Goal: Task Accomplishment & Management: Manage account settings

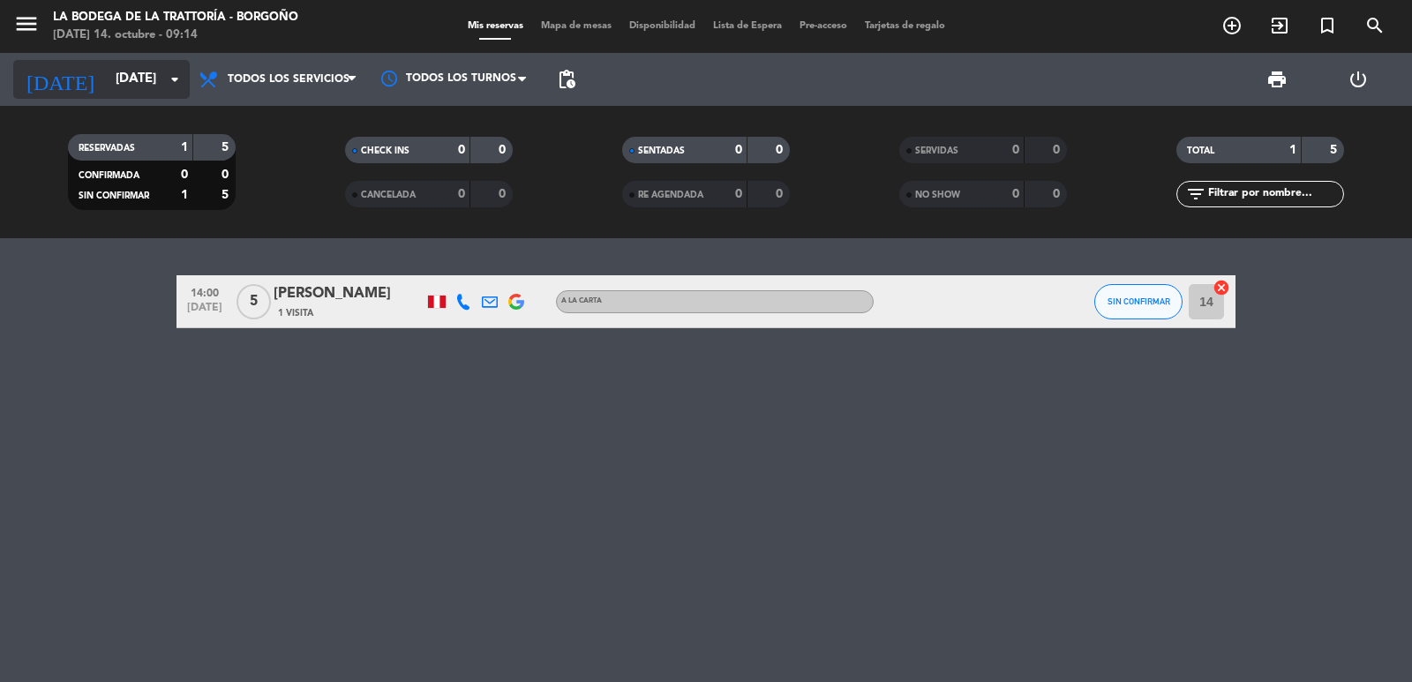
click at [107, 66] on input "[DATE]" at bounding box center [192, 80] width 170 height 34
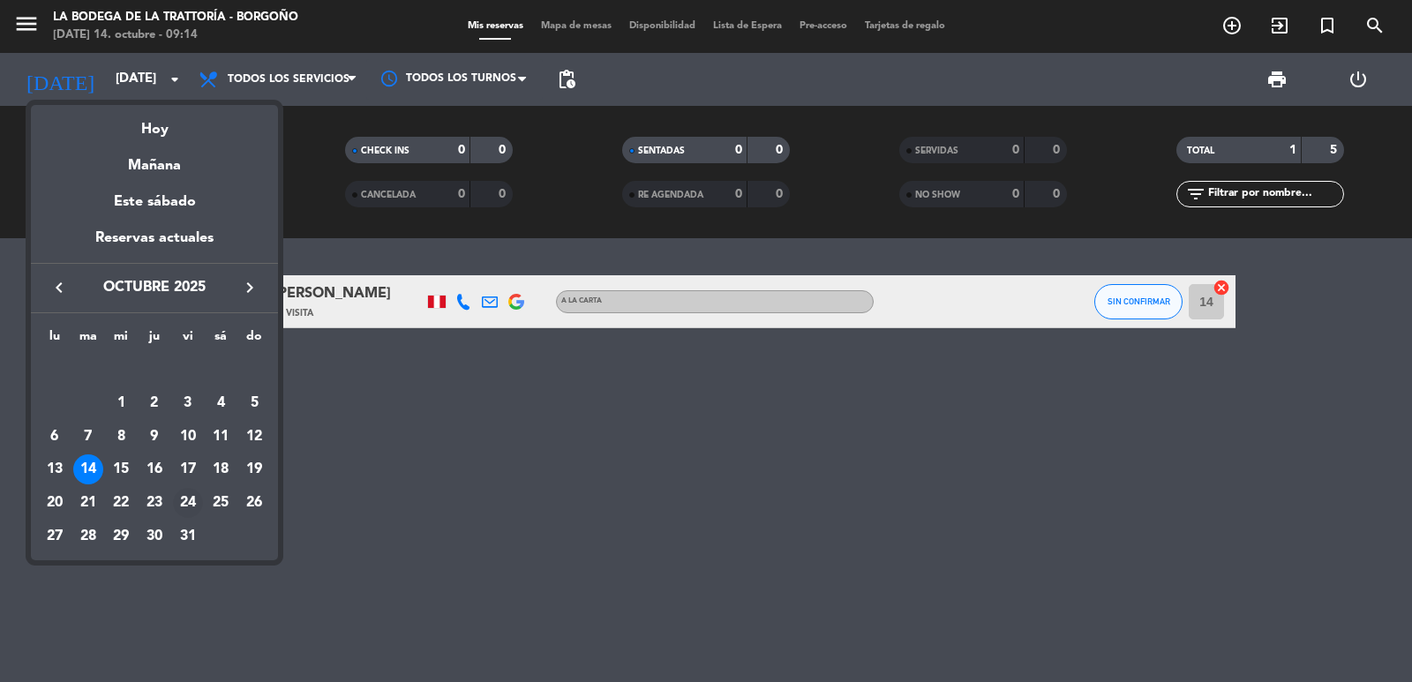
click at [183, 498] on div "24" at bounding box center [188, 503] width 30 height 30
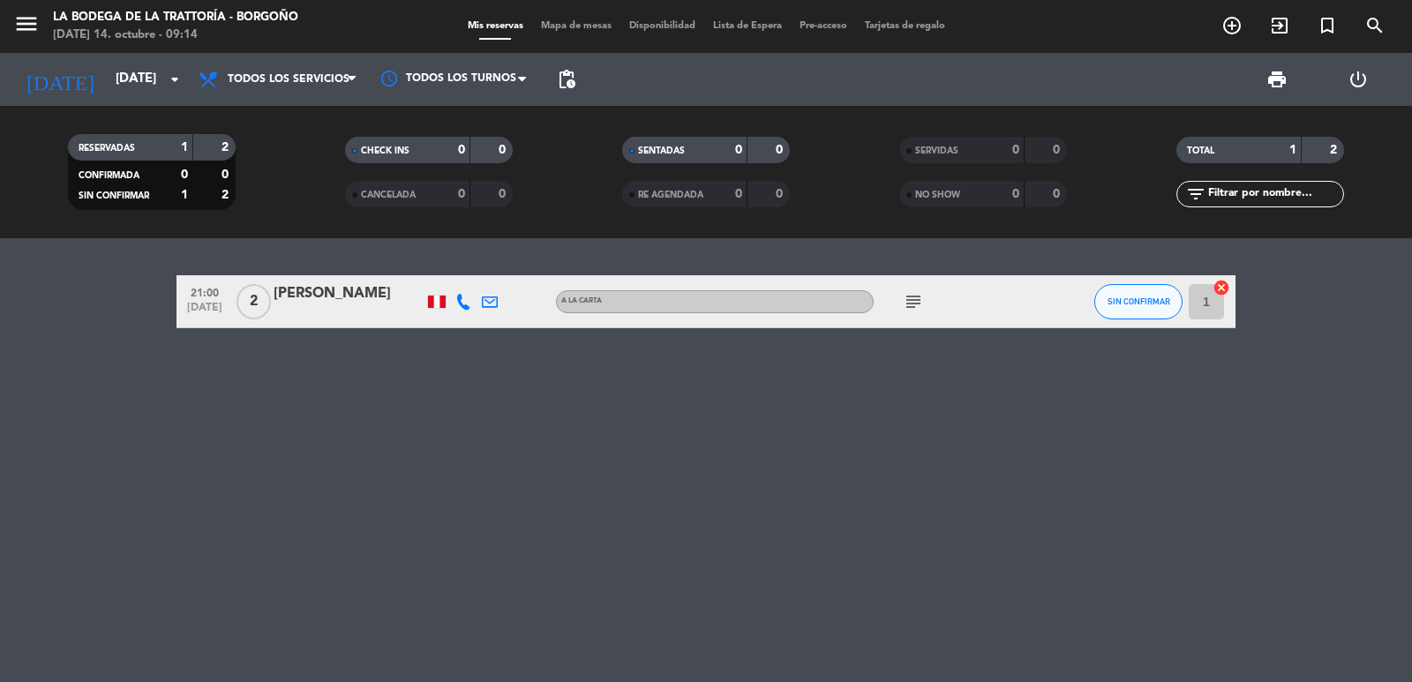
click at [456, 306] on icon at bounding box center [464, 302] width 16 height 16
click at [476, 274] on span "content_paste" at bounding box center [482, 272] width 13 height 13
click at [496, 298] on icon at bounding box center [490, 302] width 16 height 16
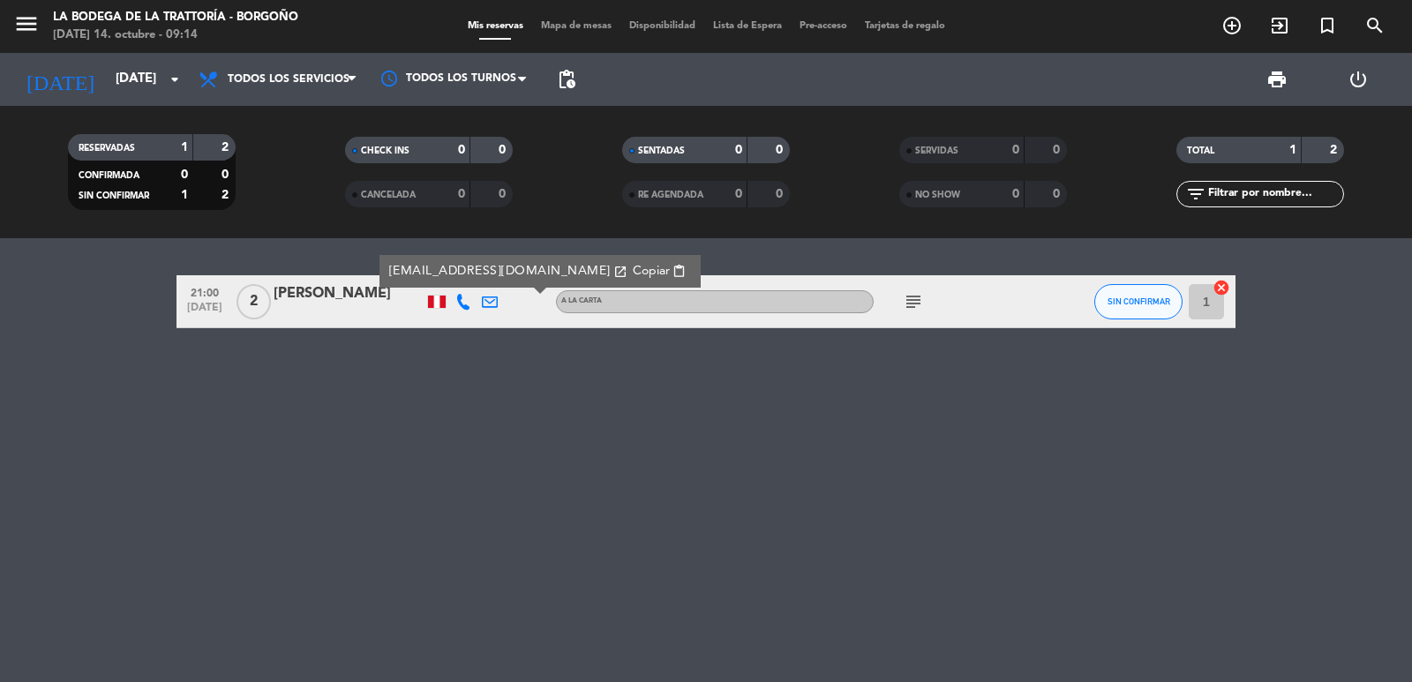
click at [633, 268] on span "Copiar" at bounding box center [651, 271] width 37 height 19
click at [495, 307] on icon at bounding box center [490, 302] width 16 height 16
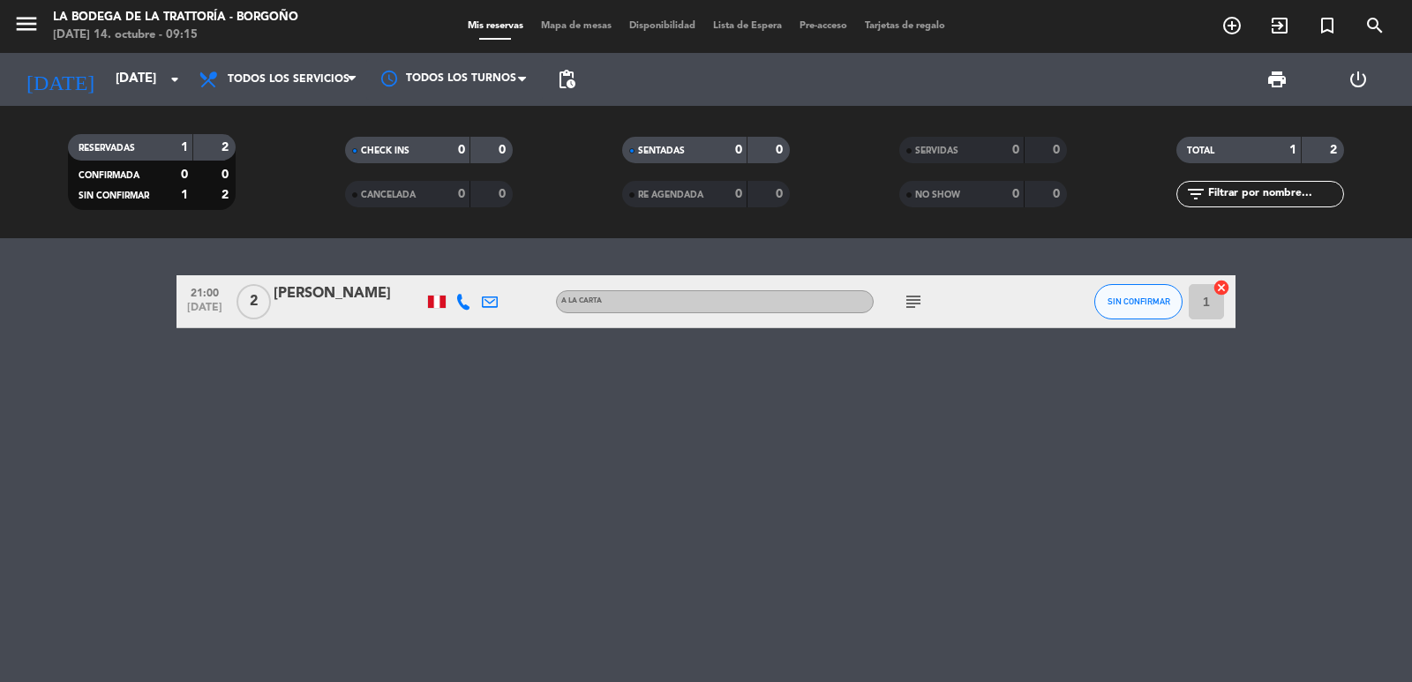
click at [486, 300] on icon at bounding box center [490, 302] width 16 height 16
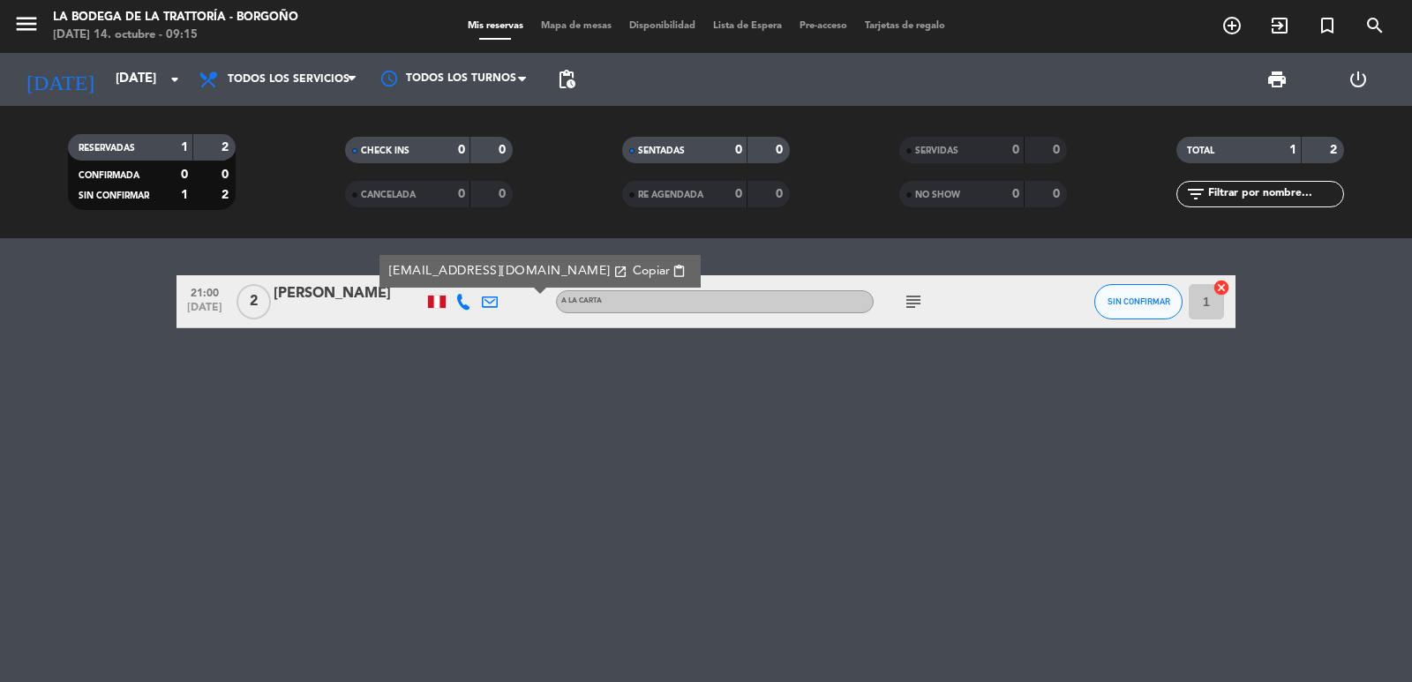
click at [633, 268] on span "Copiar" at bounding box center [651, 271] width 37 height 19
click at [112, 84] on input "[DATE]" at bounding box center [192, 80] width 170 height 34
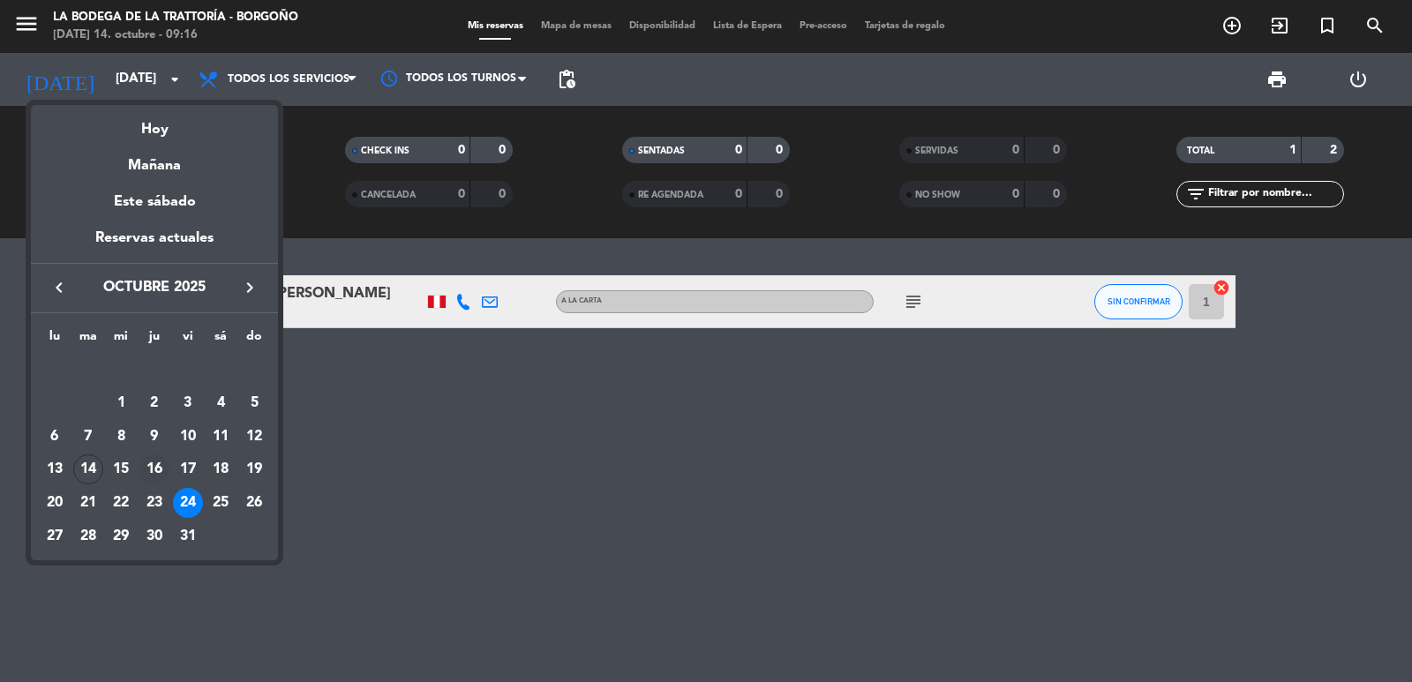
click at [149, 467] on div "16" at bounding box center [154, 470] width 30 height 30
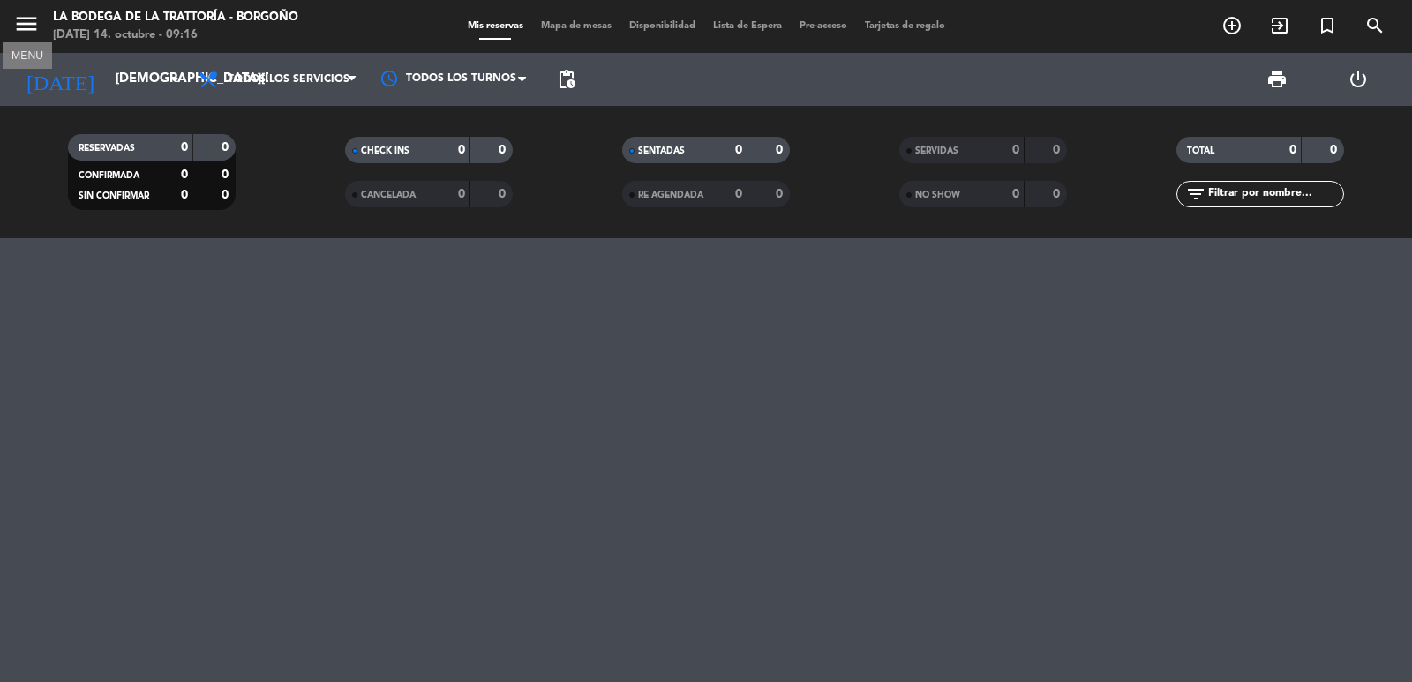
click at [29, 28] on icon "menu" at bounding box center [26, 24] width 26 height 26
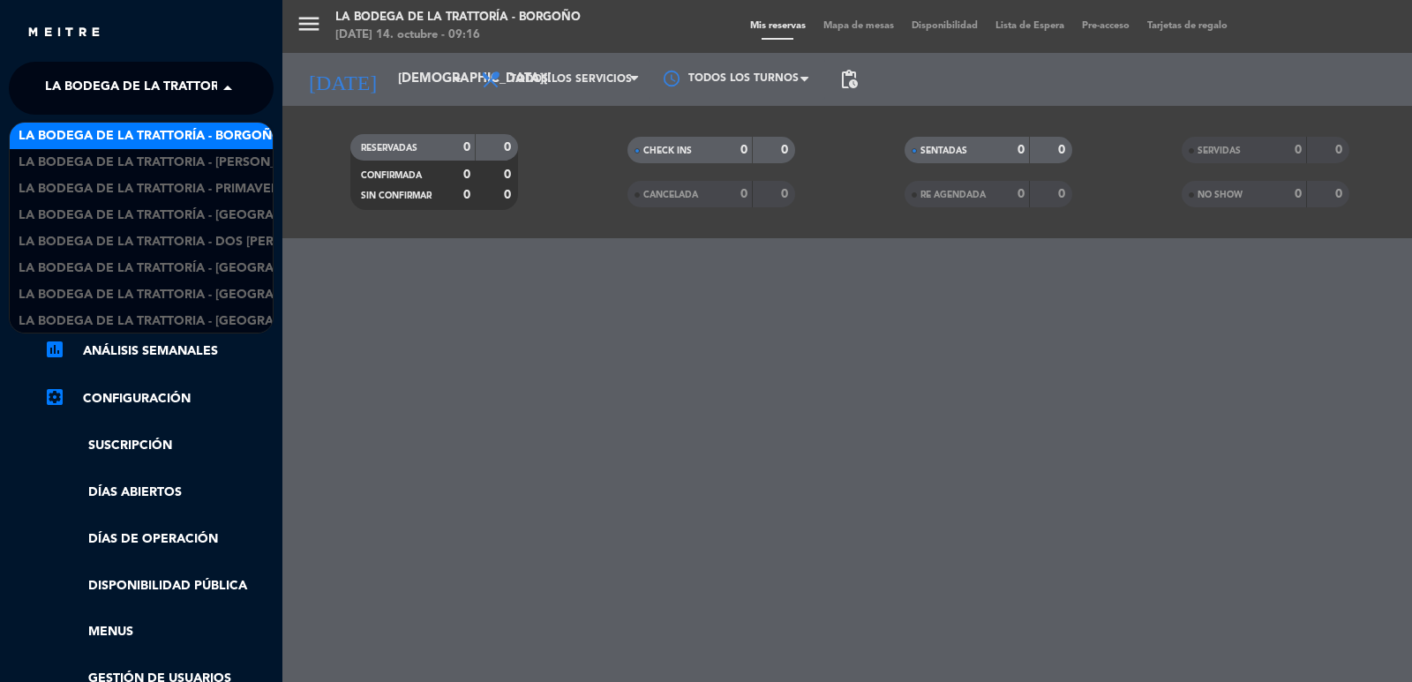
click at [81, 89] on span "La Bodega de la Trattoría - Borgoño" at bounding box center [177, 88] width 264 height 37
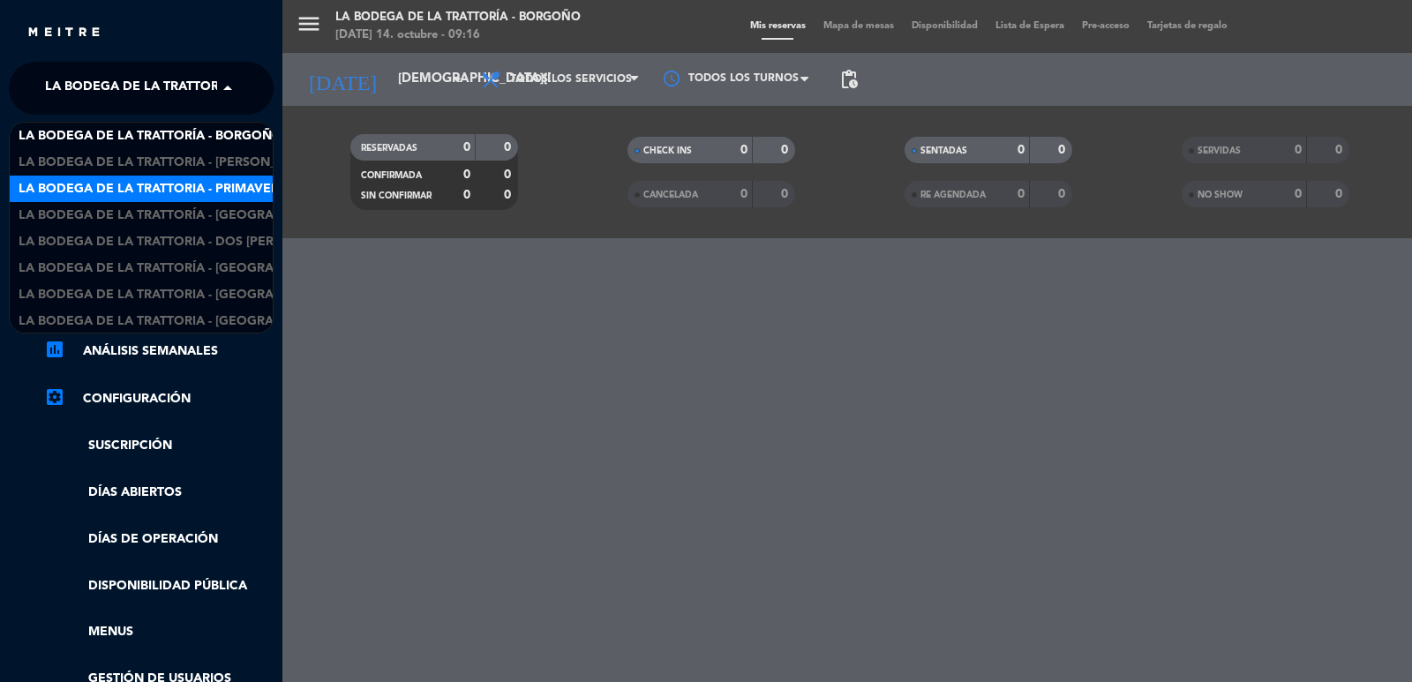
click at [200, 181] on span "La Bodega de la Trattoria - Primavera" at bounding box center [153, 189] width 269 height 20
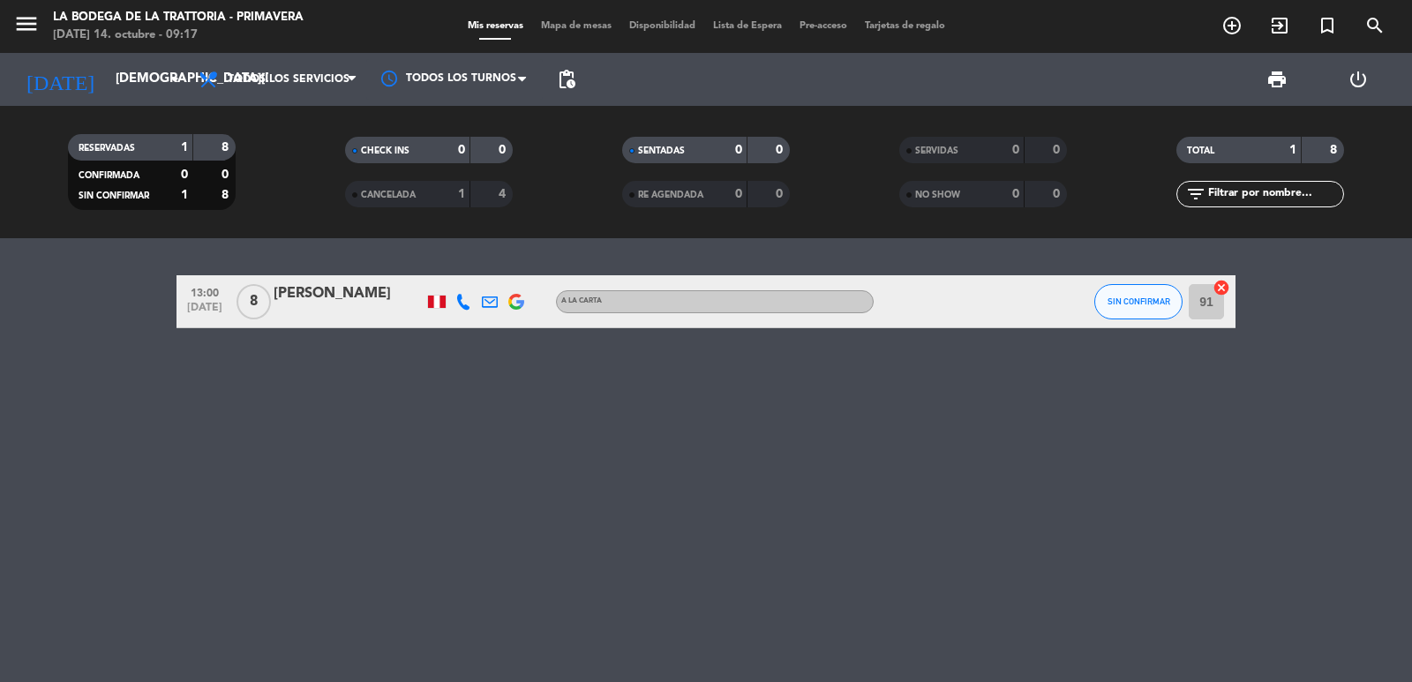
click at [462, 304] on icon at bounding box center [464, 302] width 16 height 16
click at [468, 260] on div "[PHONE_NUMBER]" at bounding box center [472, 254] width 116 height 19
click at [471, 270] on span "content_paste" at bounding box center [477, 272] width 13 height 13
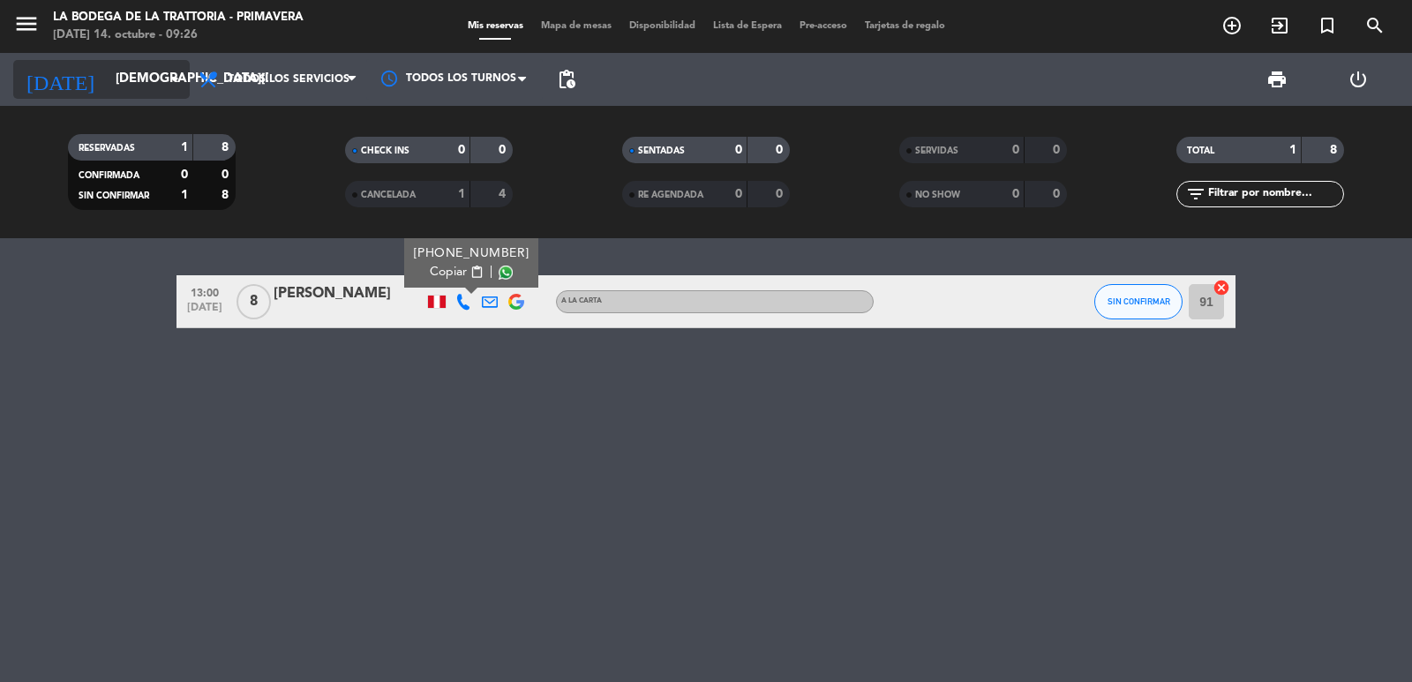
click at [109, 83] on input "[DEMOGRAPHIC_DATA][DATE]" at bounding box center [192, 80] width 170 height 34
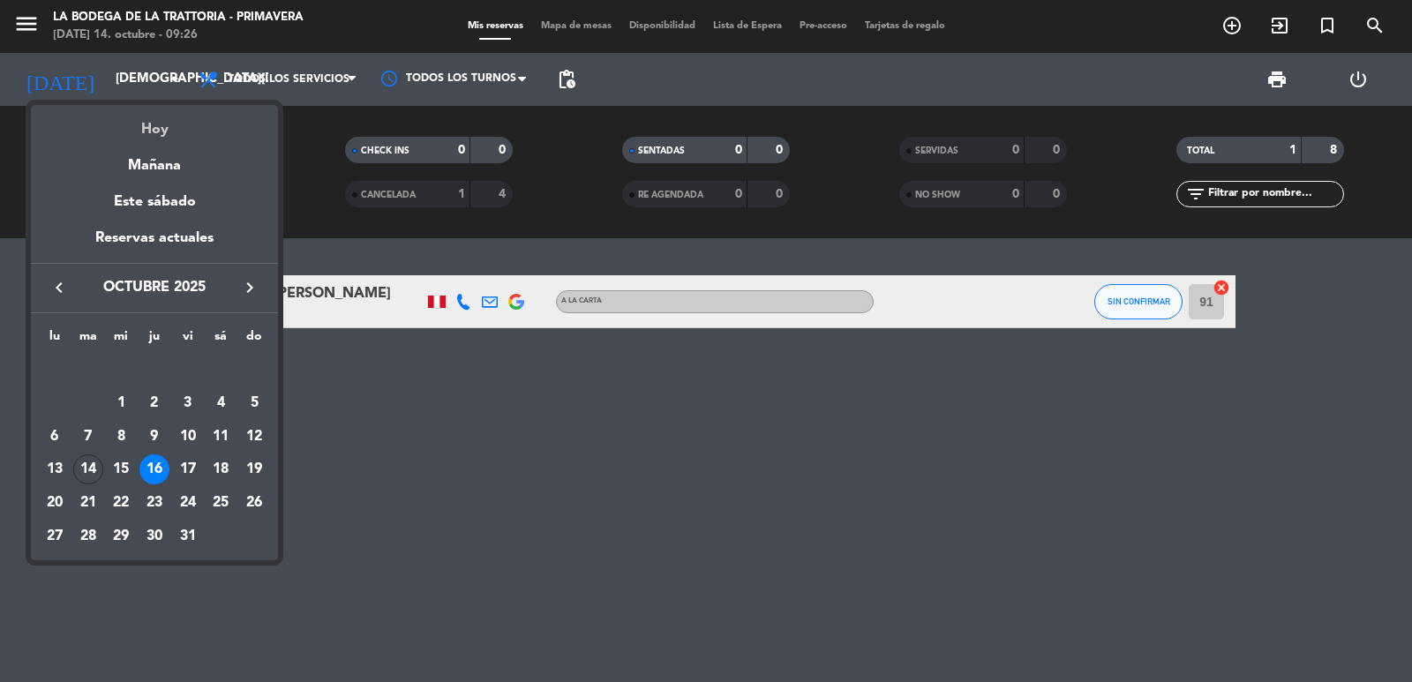
click at [140, 131] on div "Hoy" at bounding box center [154, 123] width 247 height 36
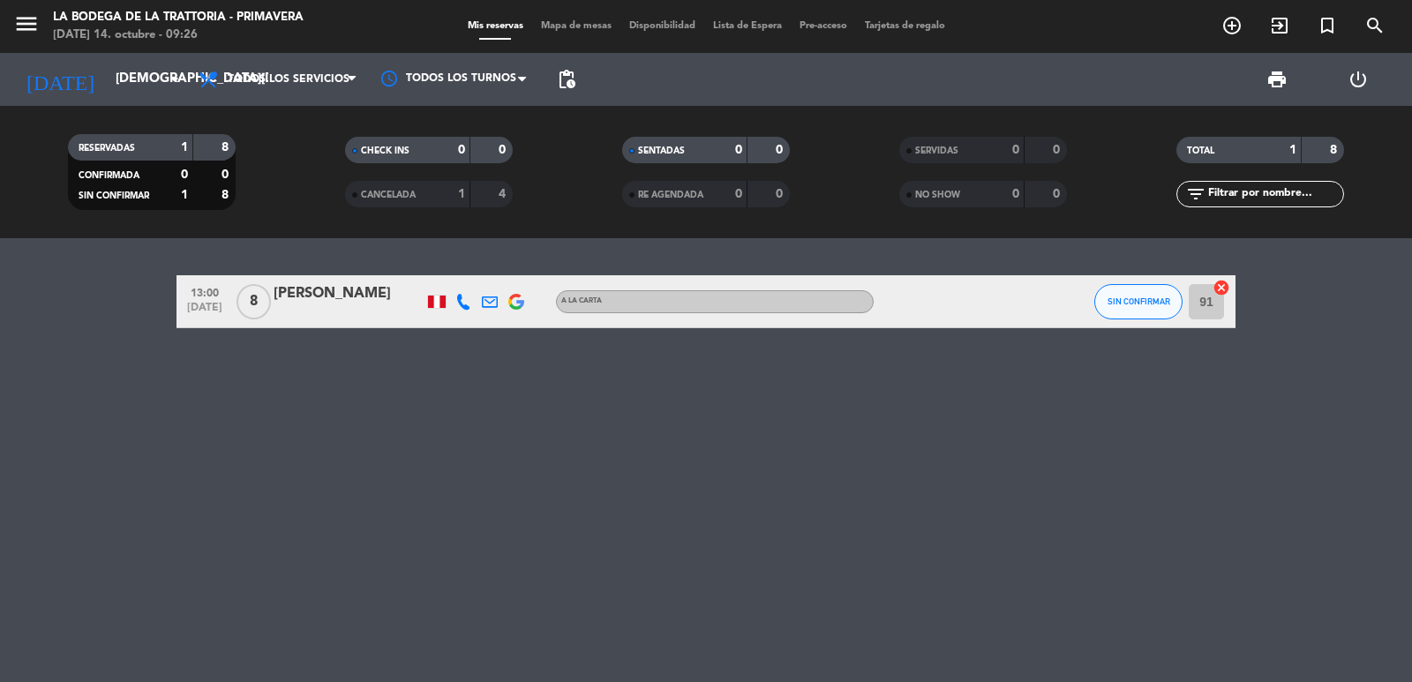
type input "[DATE]"
click at [26, 23] on icon "menu" at bounding box center [26, 24] width 26 height 26
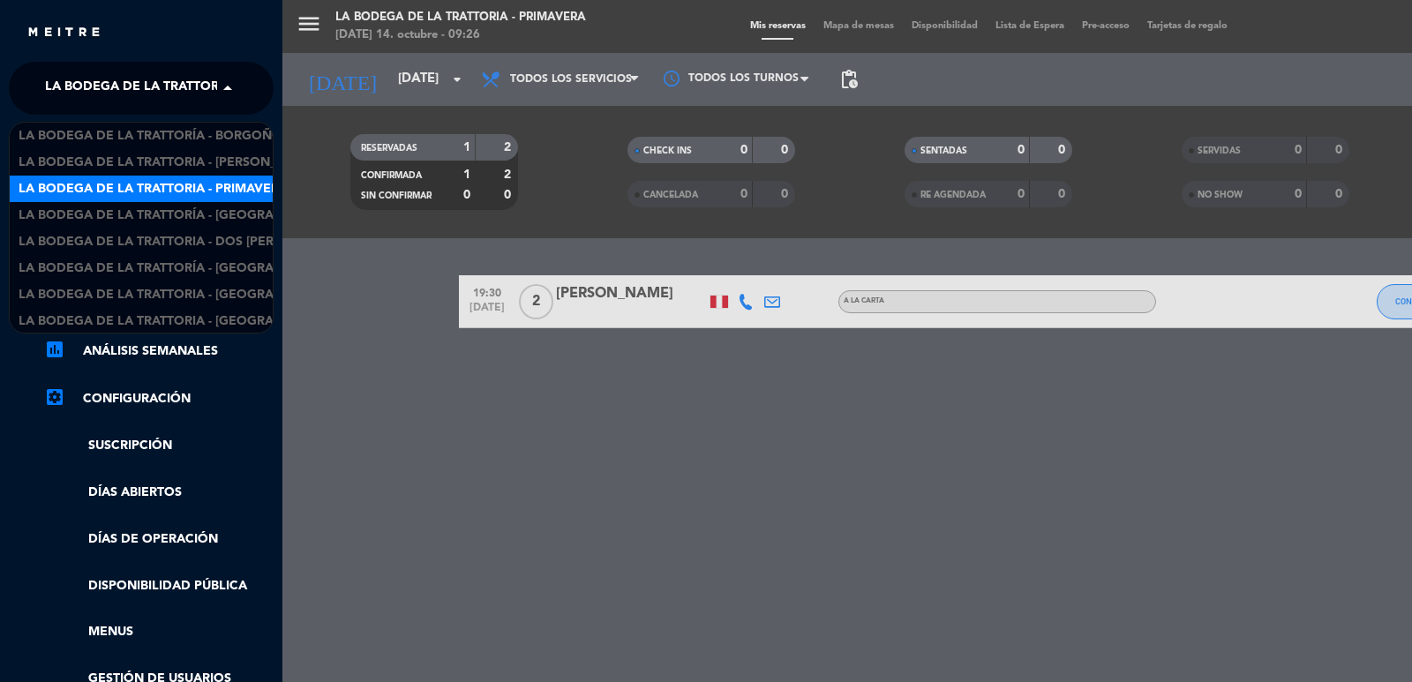
click at [79, 79] on span "La Bodega de la Trattoria - Primavera" at bounding box center [179, 88] width 269 height 37
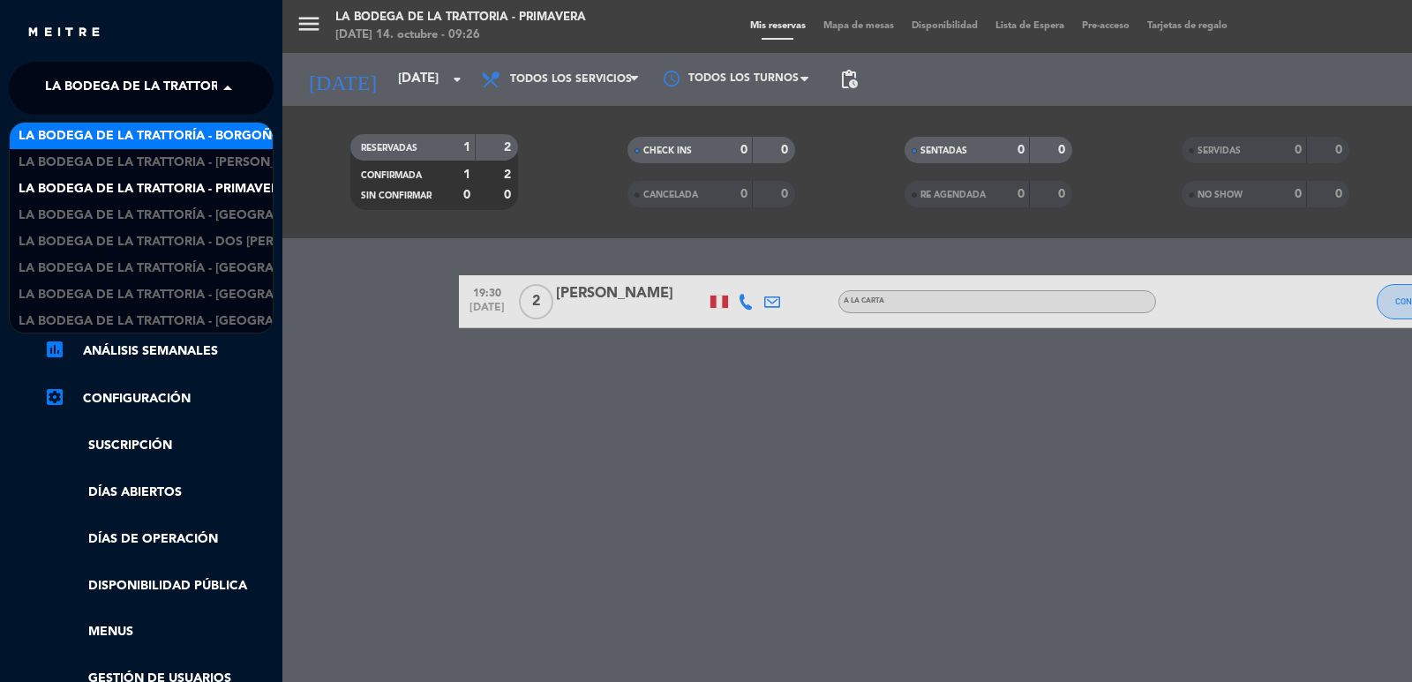
click at [178, 141] on span "La Bodega de la Trattoría - Borgoño" at bounding box center [151, 136] width 264 height 20
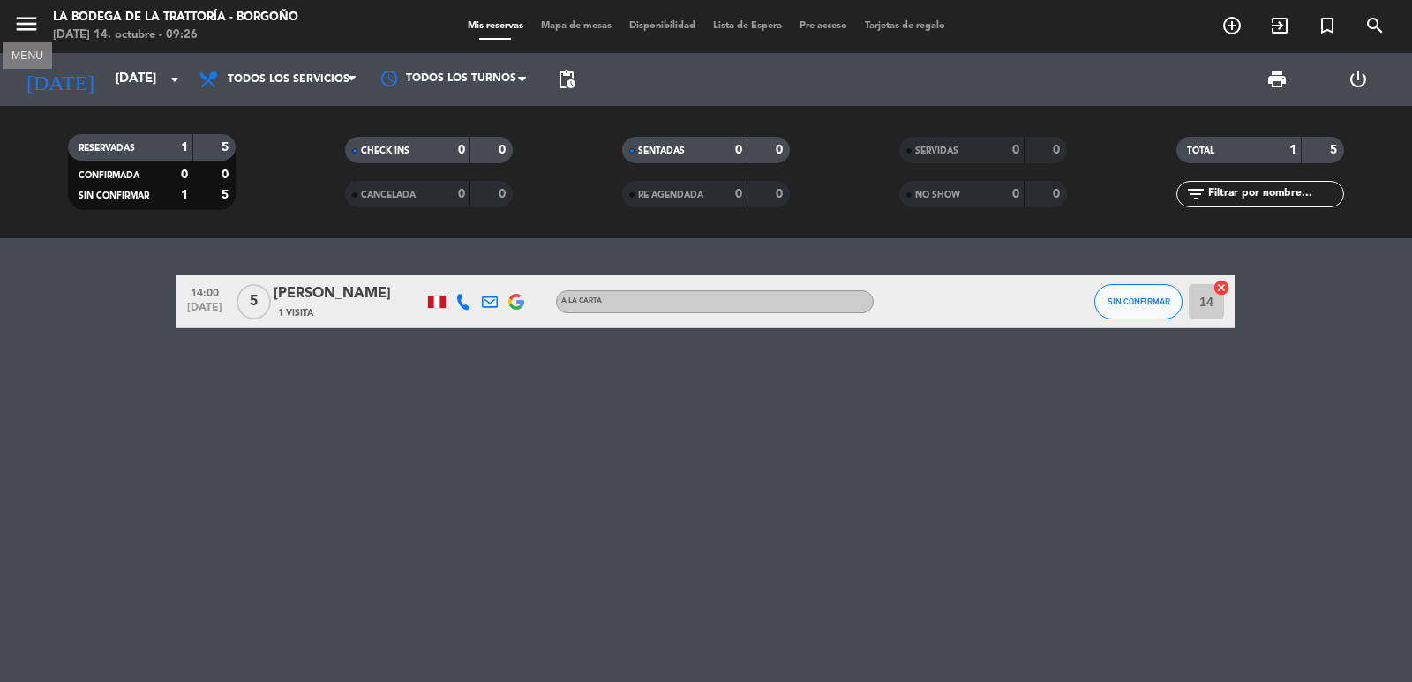
click at [21, 26] on icon "menu" at bounding box center [26, 24] width 26 height 26
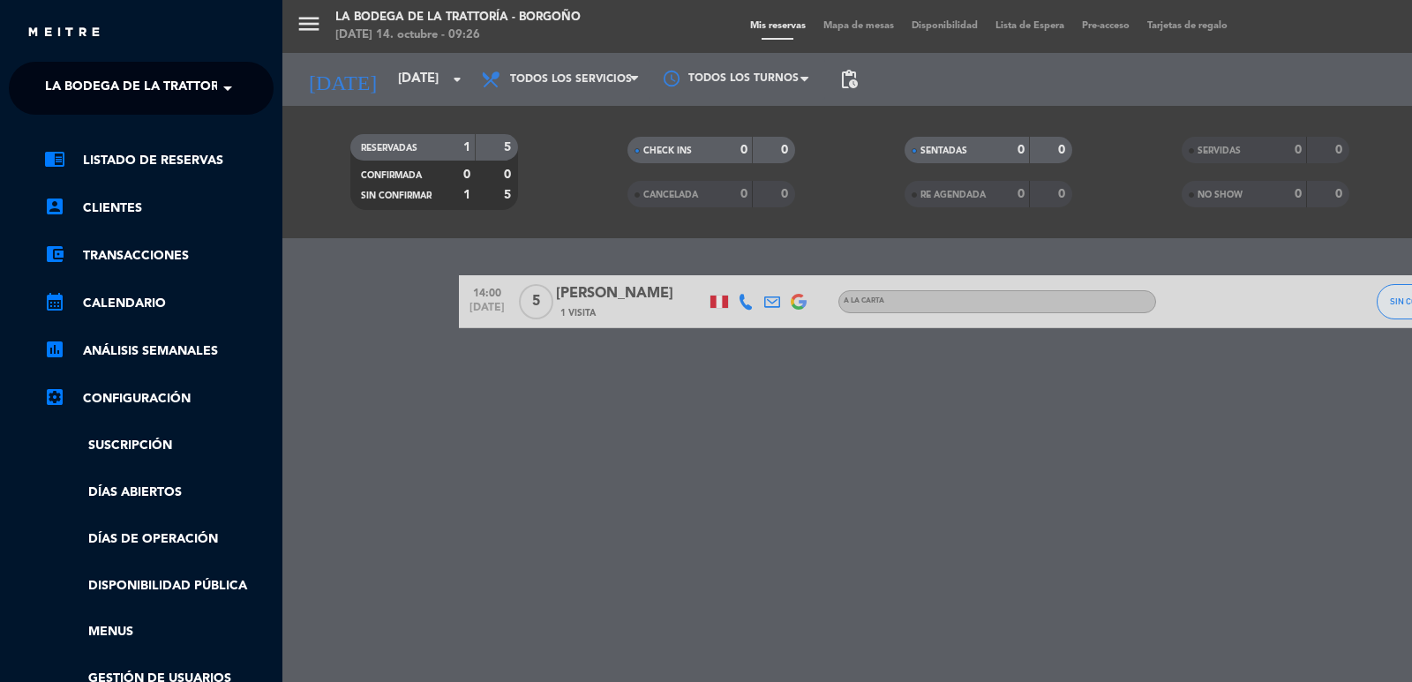
click at [94, 87] on span "La Bodega de la Trattoría - Borgoño" at bounding box center [177, 88] width 264 height 37
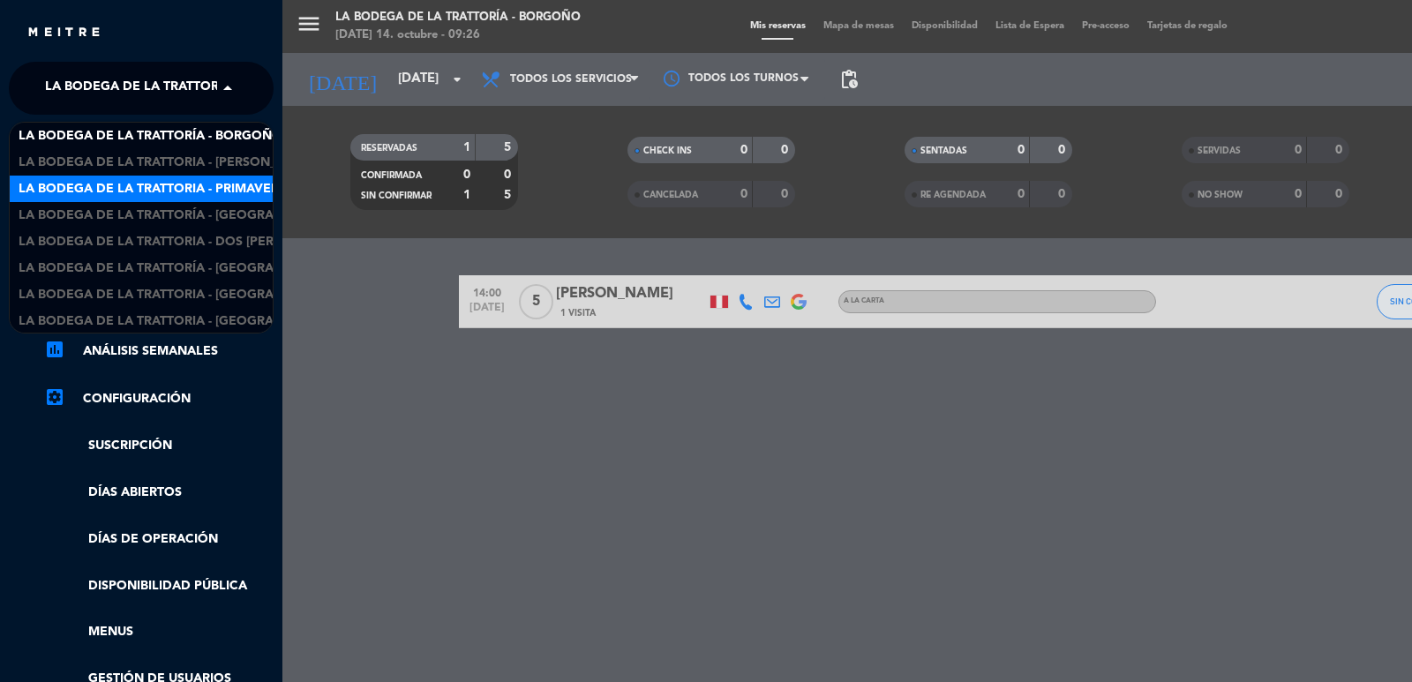
click at [131, 192] on span "La Bodega de la Trattoria - Primavera" at bounding box center [153, 189] width 269 height 20
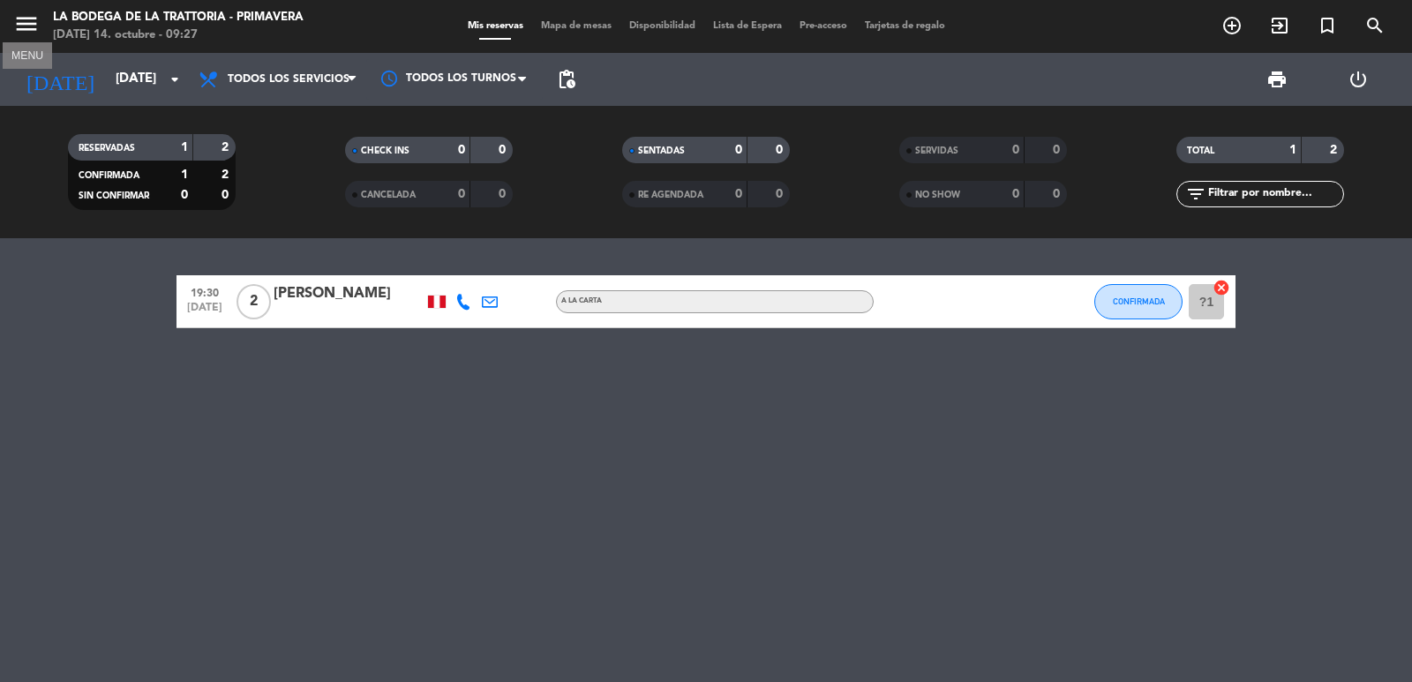
click at [19, 17] on icon "menu" at bounding box center [26, 24] width 26 height 26
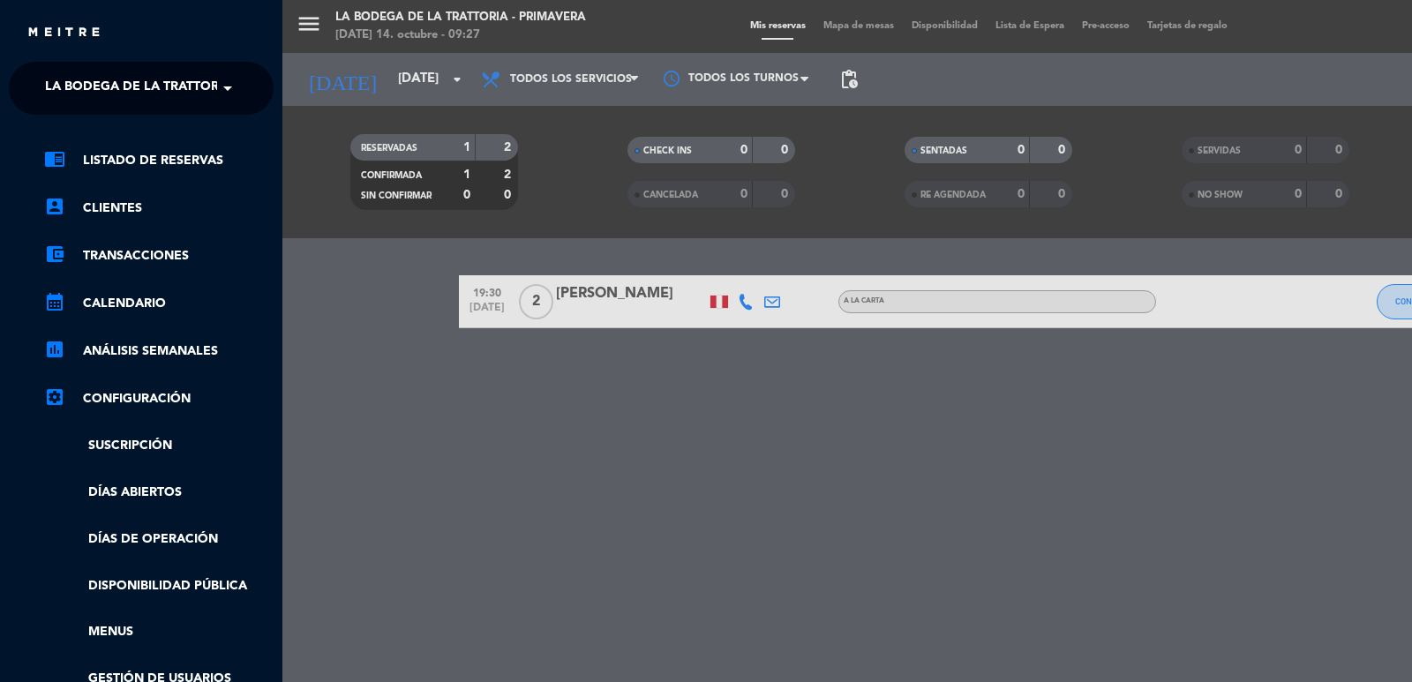
click at [118, 92] on span "La Bodega de la Trattoria - Primavera" at bounding box center [179, 88] width 269 height 37
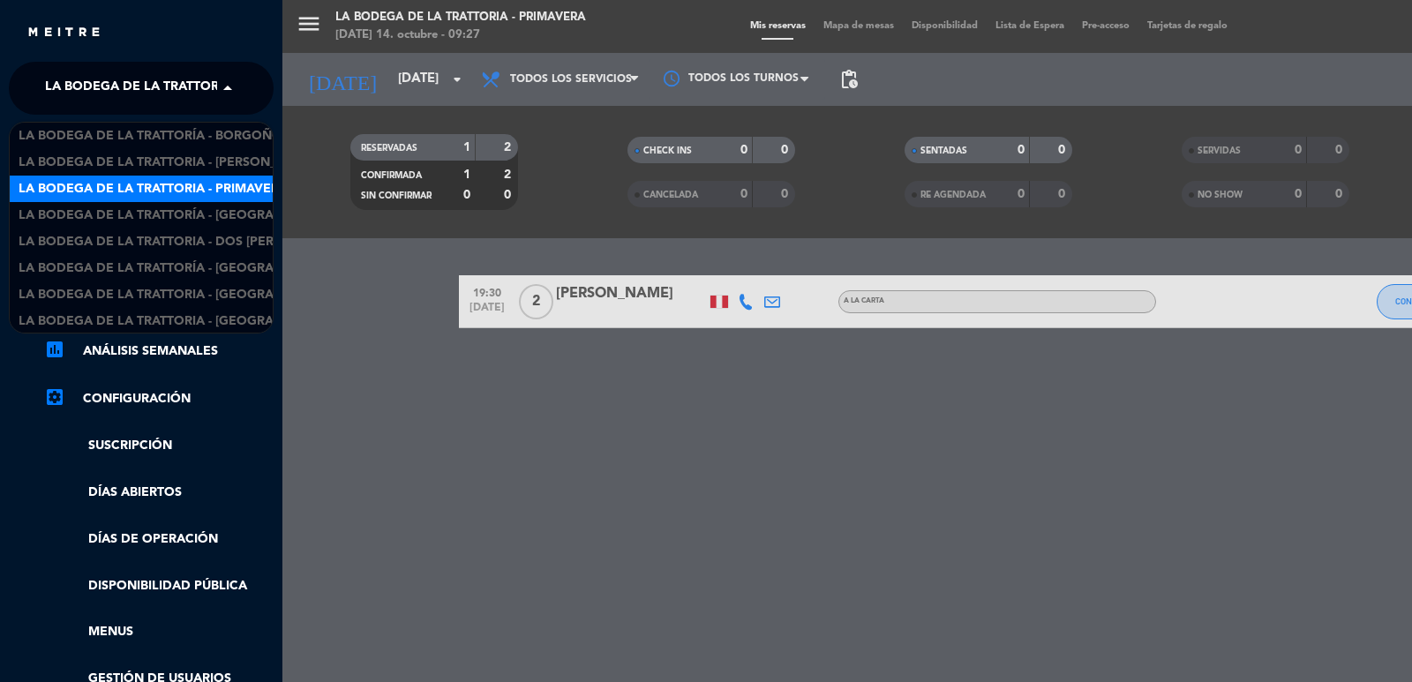
scroll to position [28, 0]
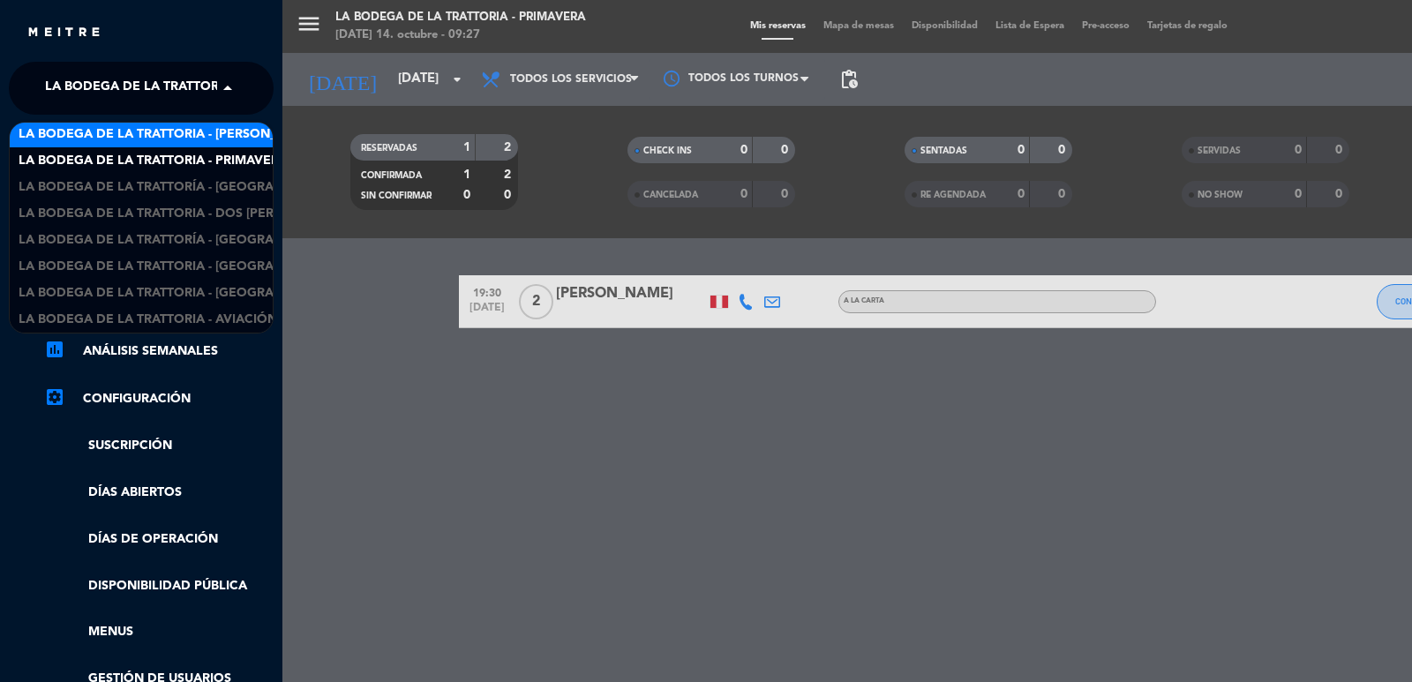
click at [176, 138] on span "La Bodega de la Trattoria - [PERSON_NAME]" at bounding box center [168, 134] width 299 height 20
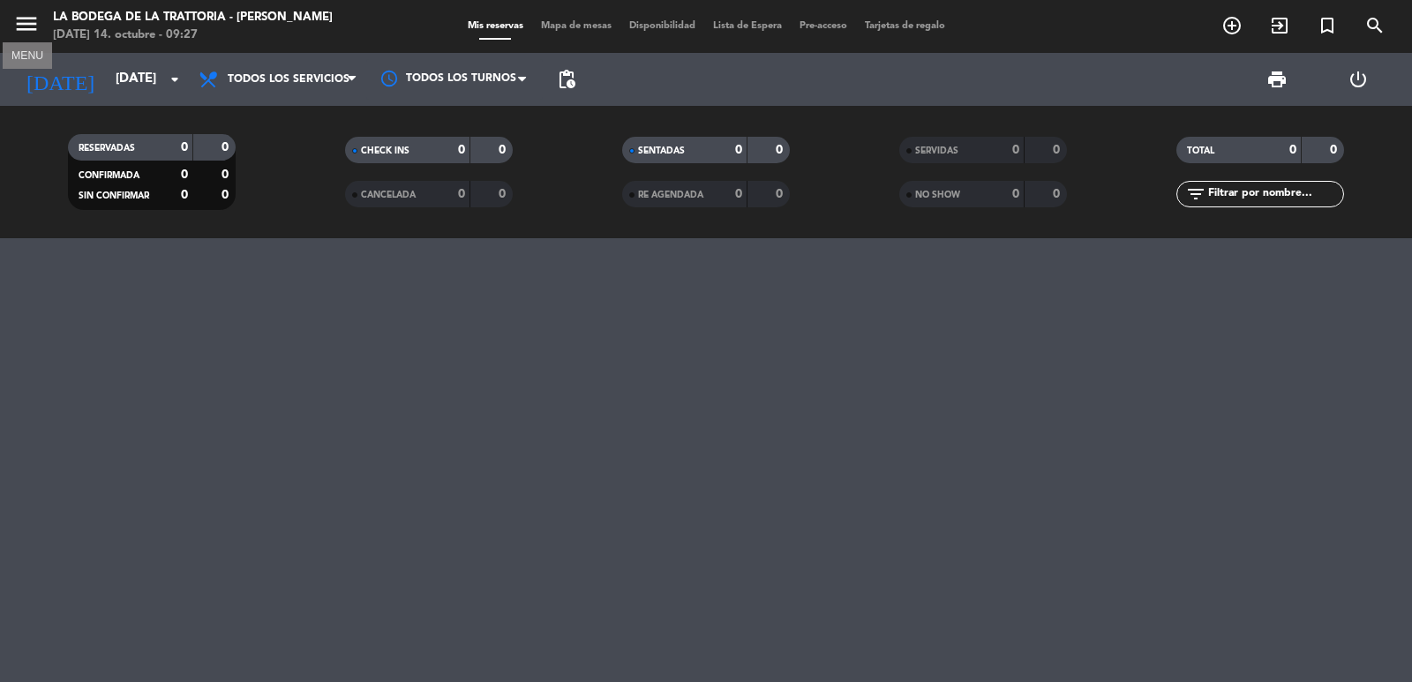
click at [23, 19] on icon "menu" at bounding box center [26, 24] width 26 height 26
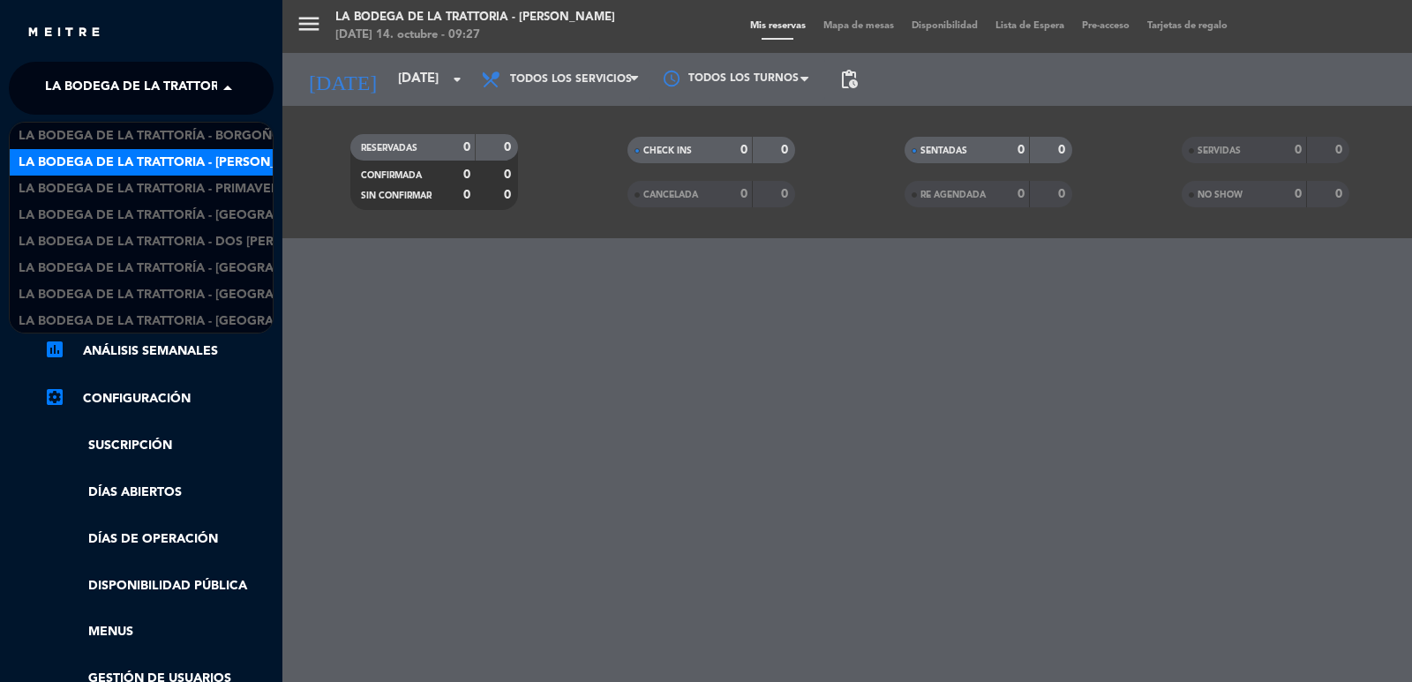
click at [62, 74] on span "La Bodega de la Trattoria - [PERSON_NAME]" at bounding box center [194, 88] width 299 height 37
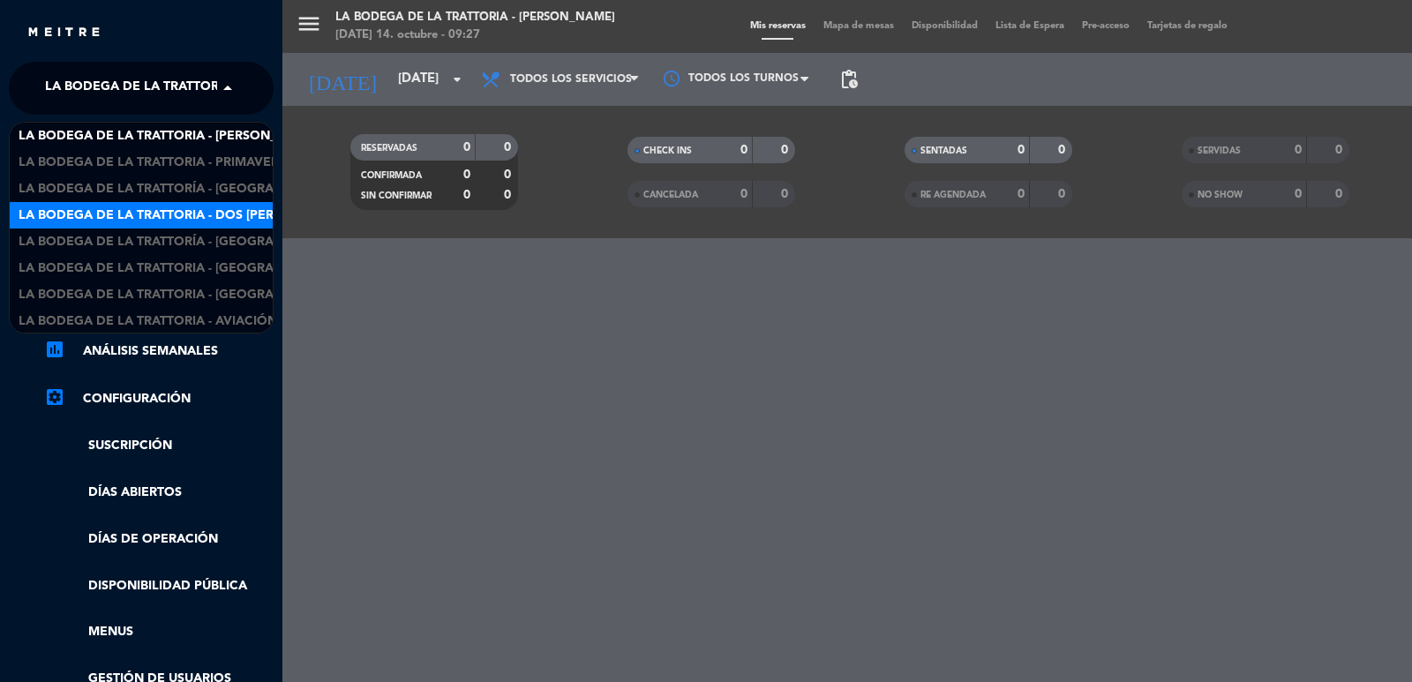
click at [145, 215] on span "La Bodega de la Trattoria - Dos [PERSON_NAME]" at bounding box center [184, 216] width 330 height 20
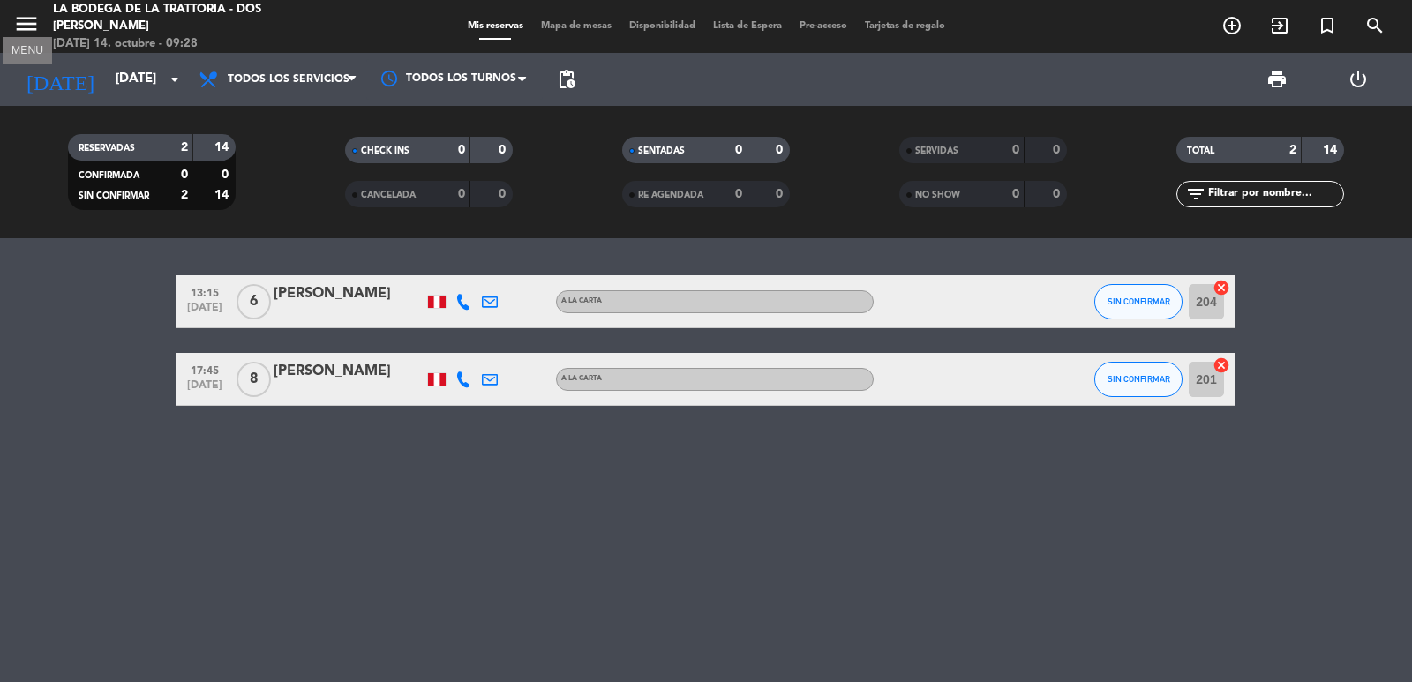
click at [37, 17] on icon "menu" at bounding box center [26, 24] width 26 height 26
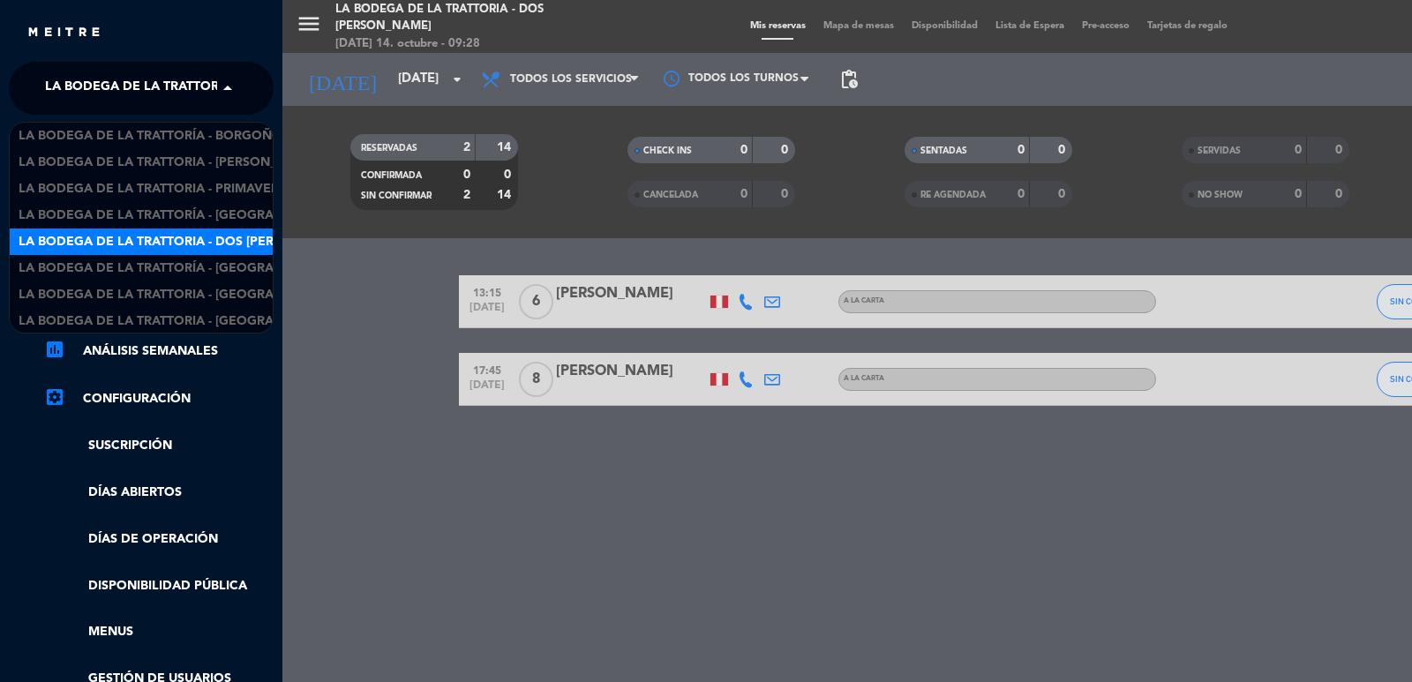
click at [62, 79] on span "La Bodega de la Trattoria - Dos [PERSON_NAME]" at bounding box center [210, 88] width 330 height 37
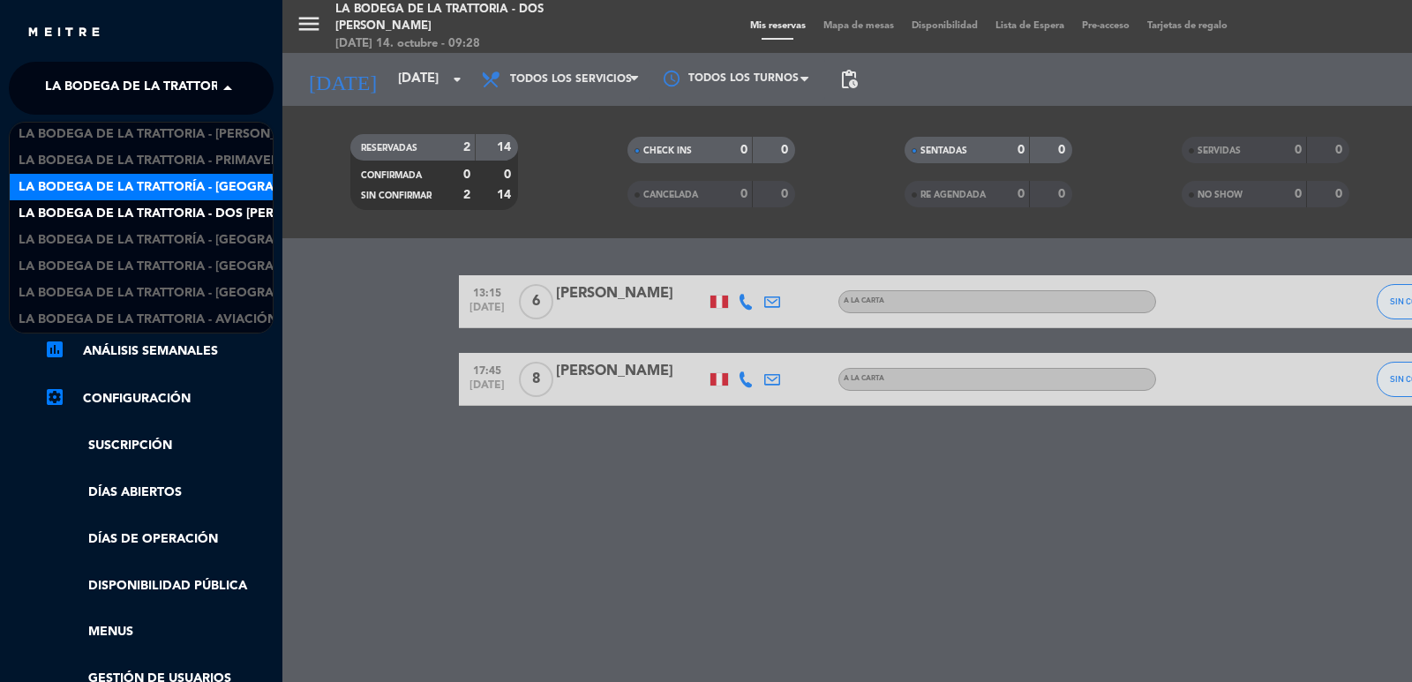
click at [143, 183] on span "La Bodega de la Trattoría - [GEOGRAPHIC_DATA]" at bounding box center [183, 187] width 328 height 20
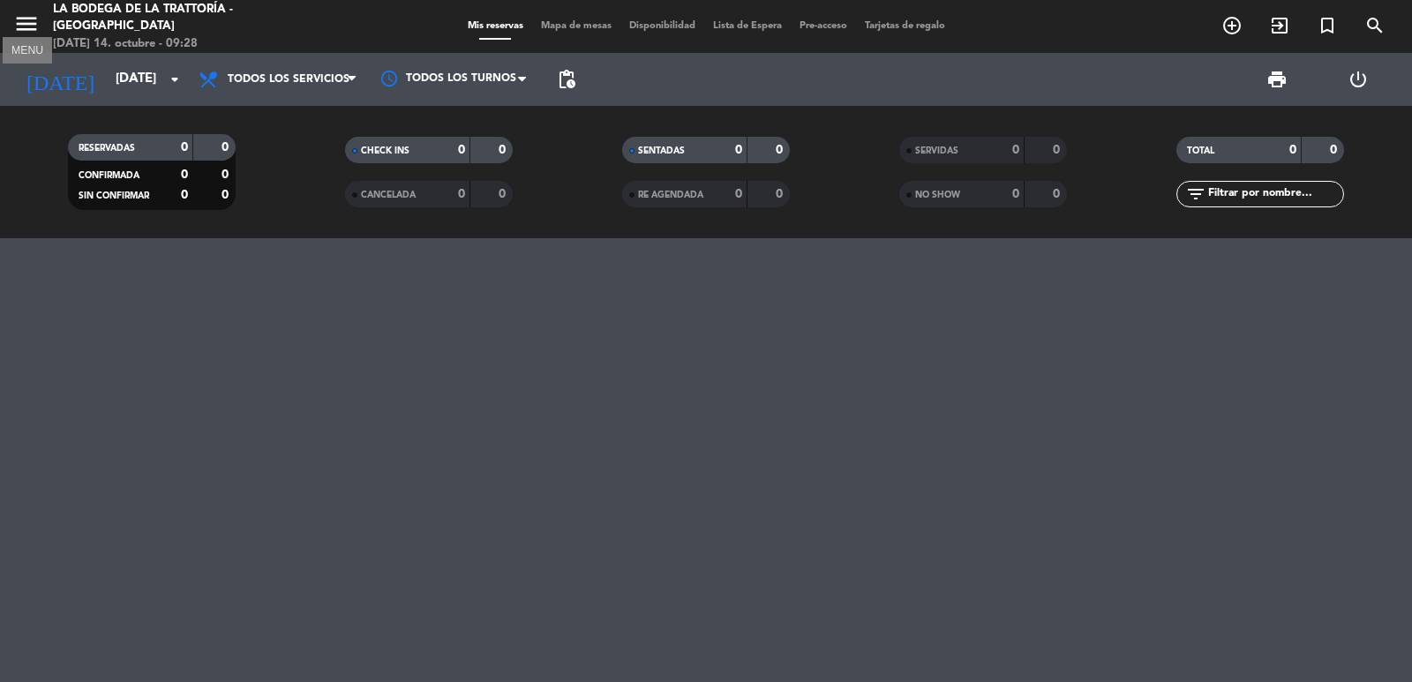
click at [19, 32] on icon "menu" at bounding box center [26, 24] width 26 height 26
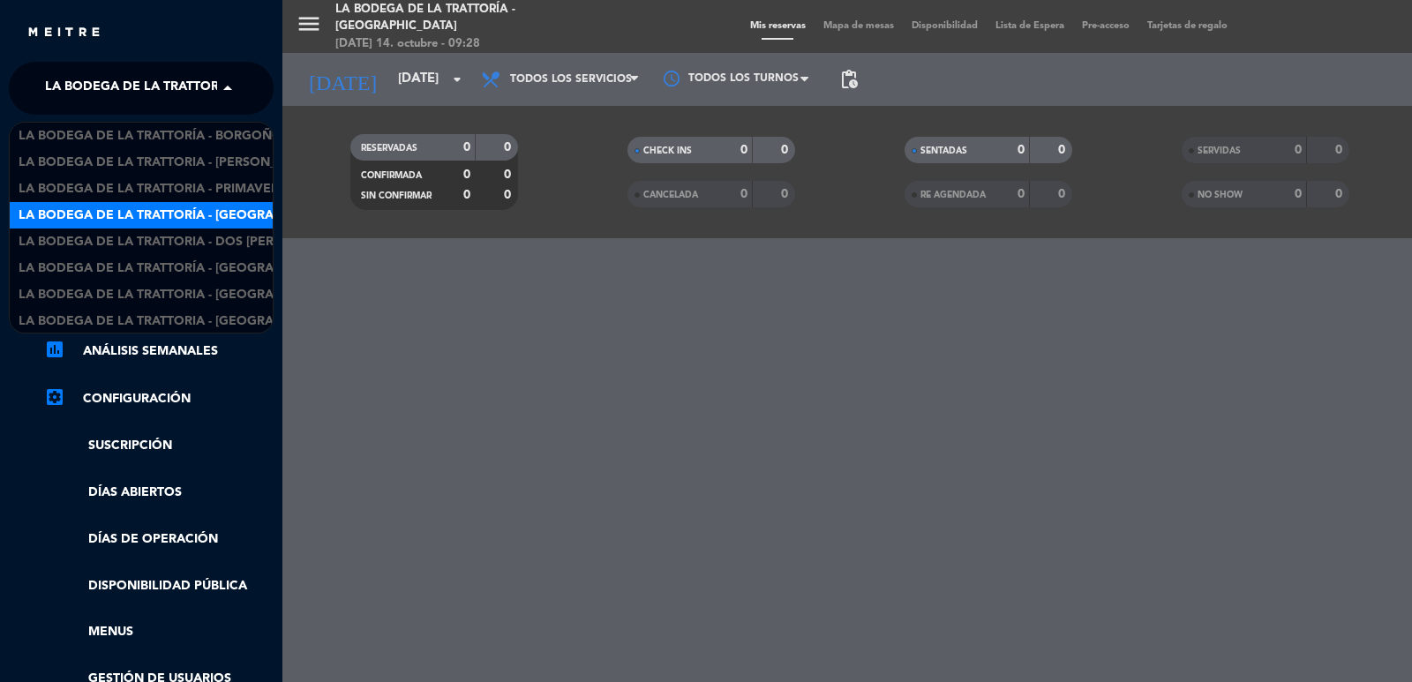
click at [72, 89] on span "La Bodega de la Trattoría - [GEOGRAPHIC_DATA]" at bounding box center [209, 88] width 328 height 37
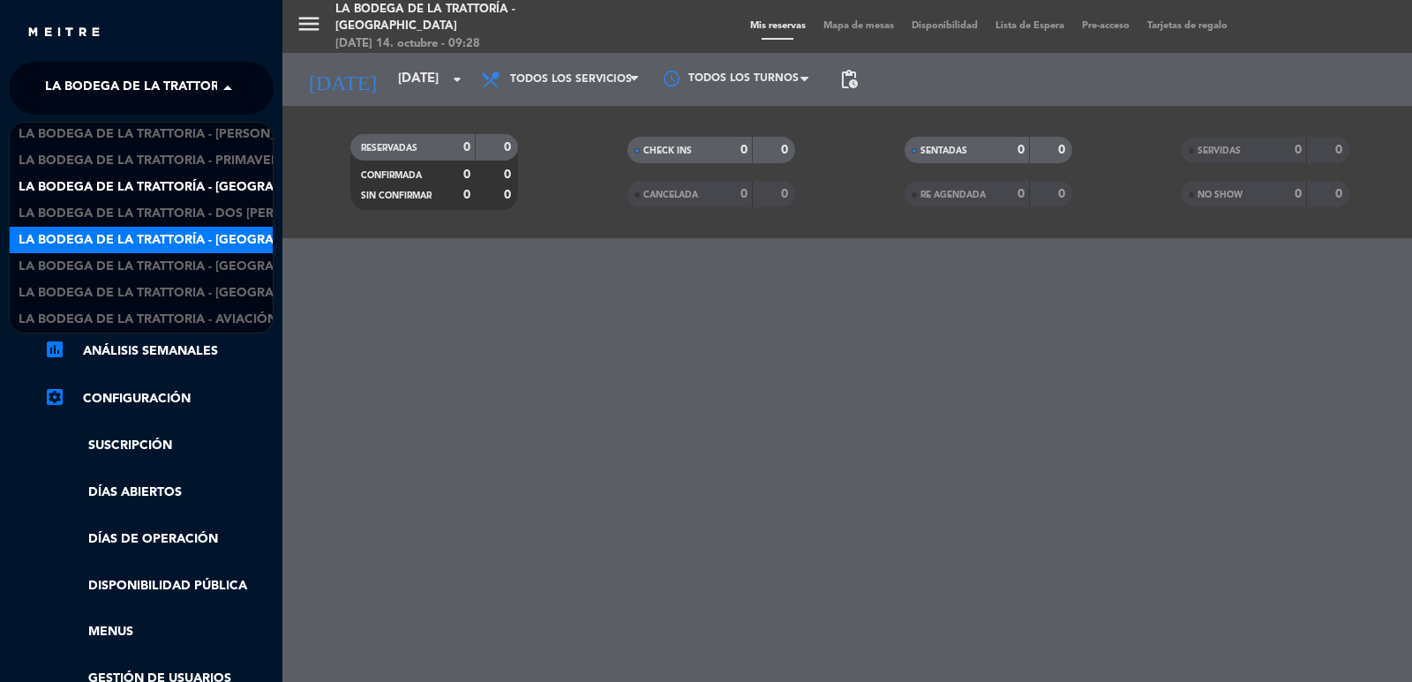
click at [150, 232] on span "La Bodega de la Trattoría - [GEOGRAPHIC_DATA][PERSON_NAME]" at bounding box center [234, 240] width 430 height 20
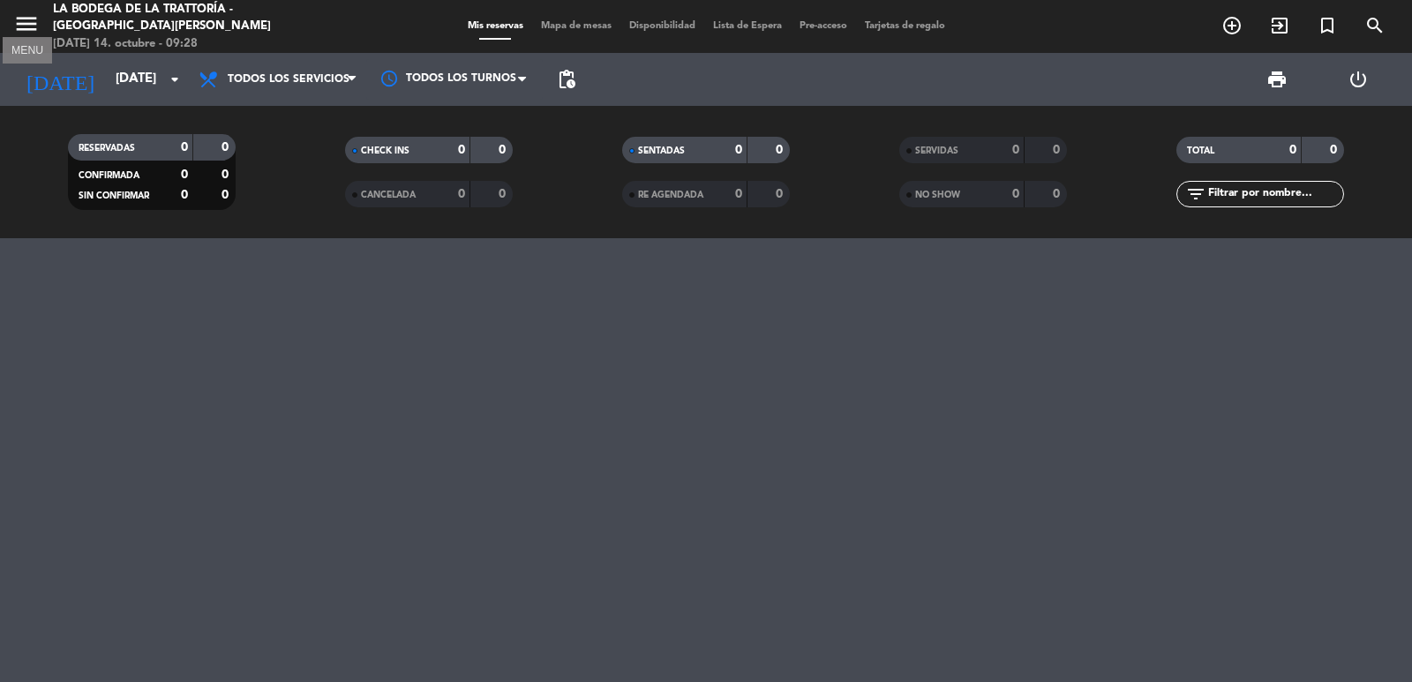
click at [19, 15] on icon "menu" at bounding box center [26, 24] width 26 height 26
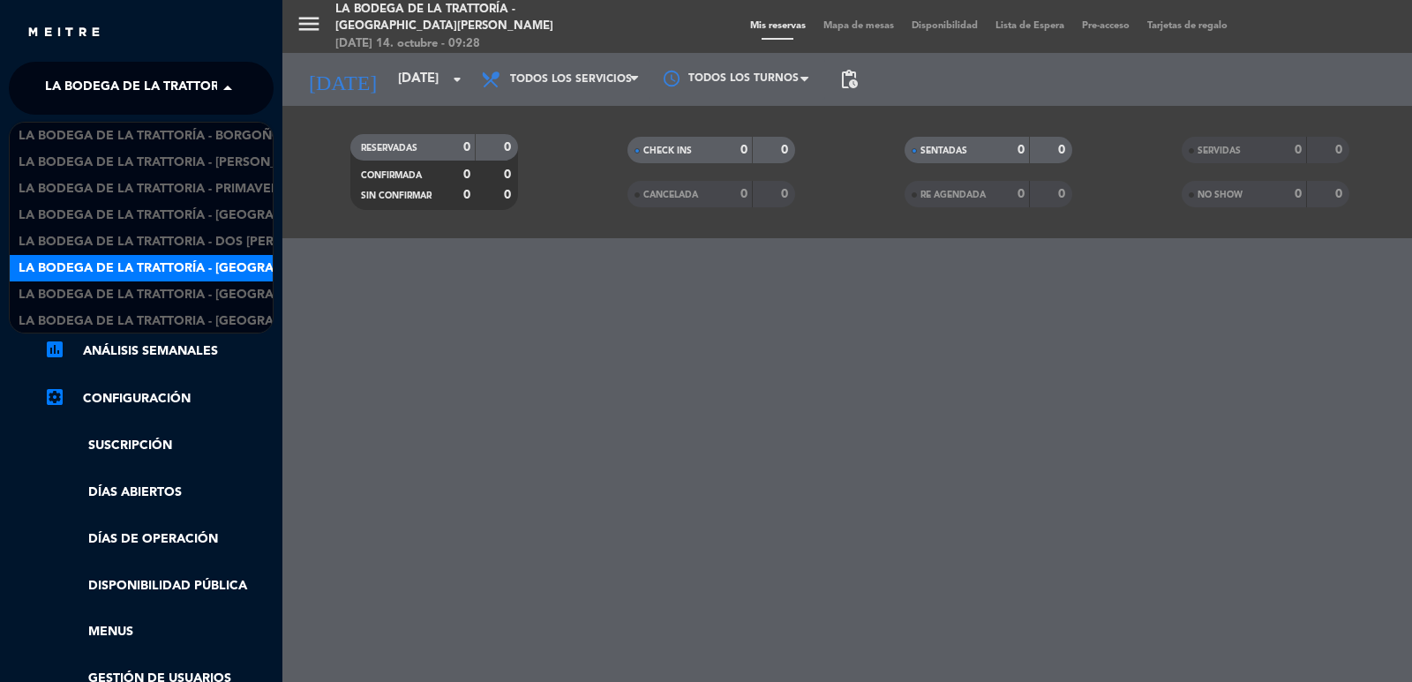
click at [72, 90] on span "La Bodega de la Trattoría - [GEOGRAPHIC_DATA][PERSON_NAME]" at bounding box center [260, 88] width 430 height 37
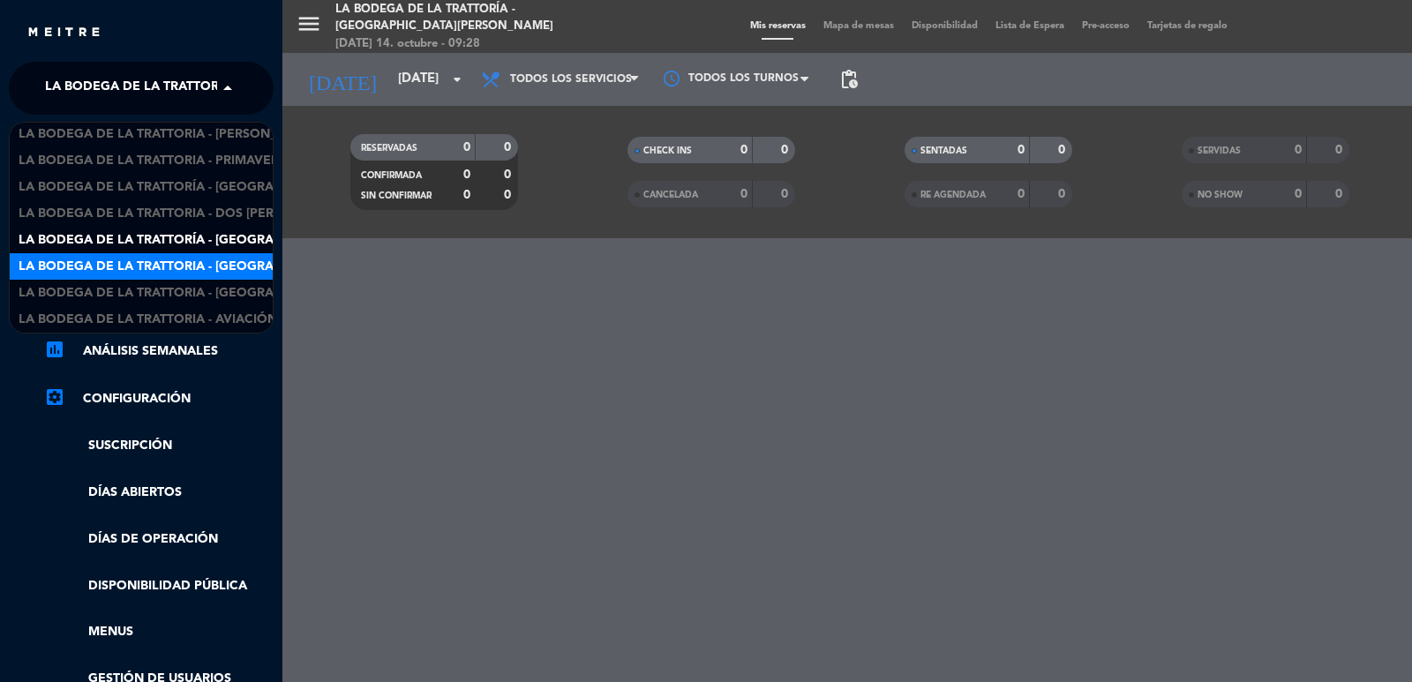
click at [151, 268] on span "La Bodega de la Trattoria - [GEOGRAPHIC_DATA]" at bounding box center [183, 267] width 328 height 20
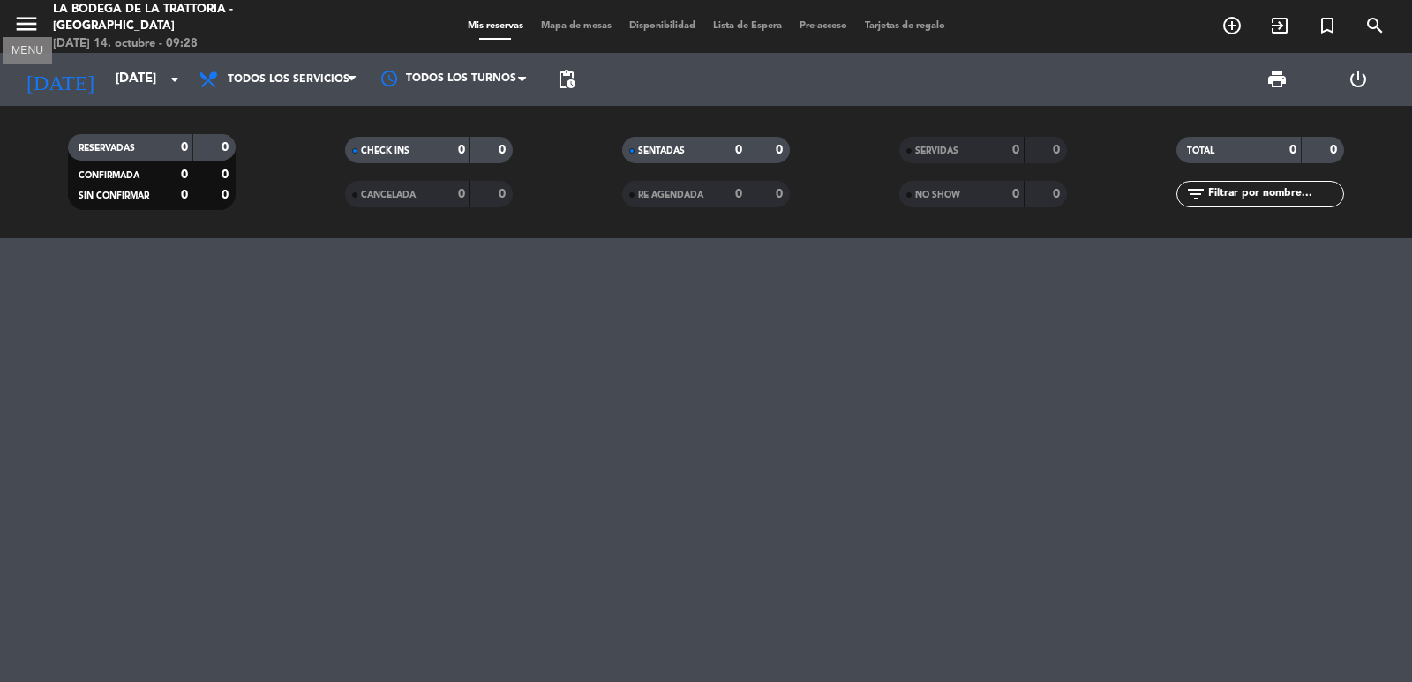
click at [25, 24] on icon "menu" at bounding box center [26, 24] width 26 height 26
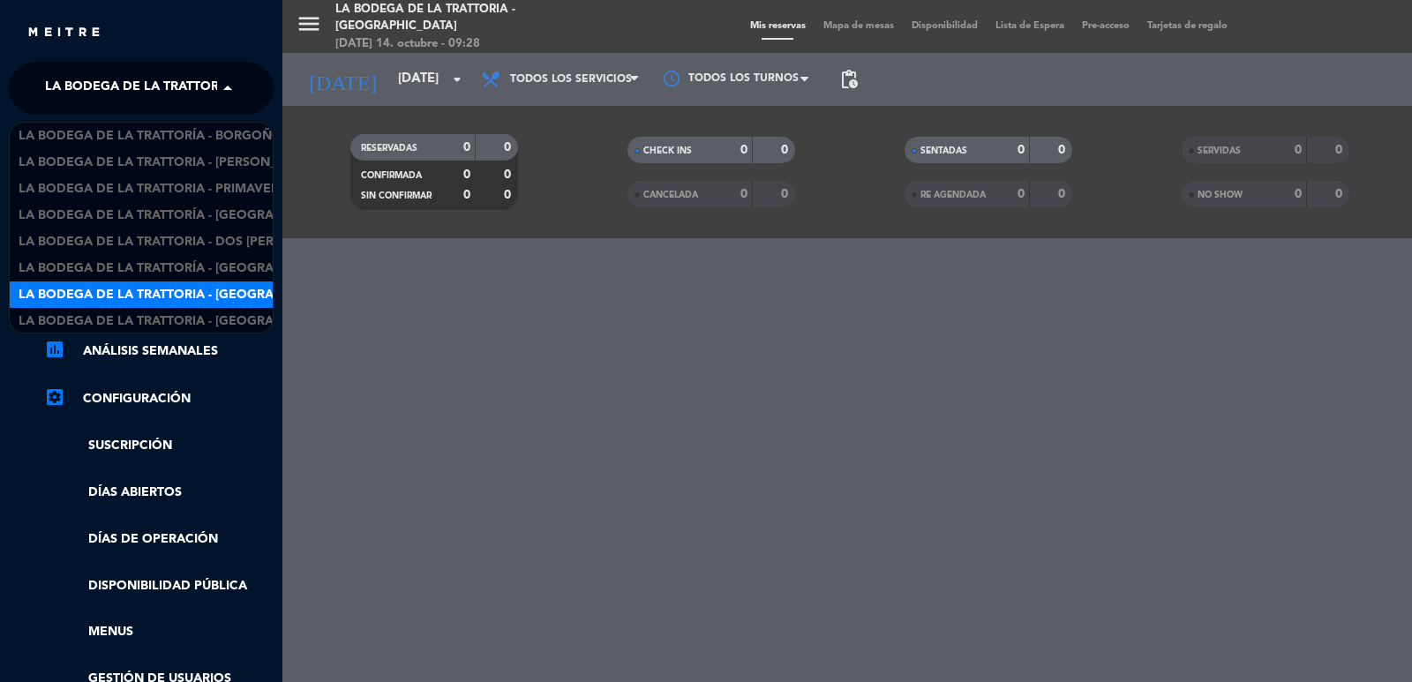
click at [83, 95] on span "La Bodega de la Trattoria - [GEOGRAPHIC_DATA]" at bounding box center [209, 88] width 328 height 37
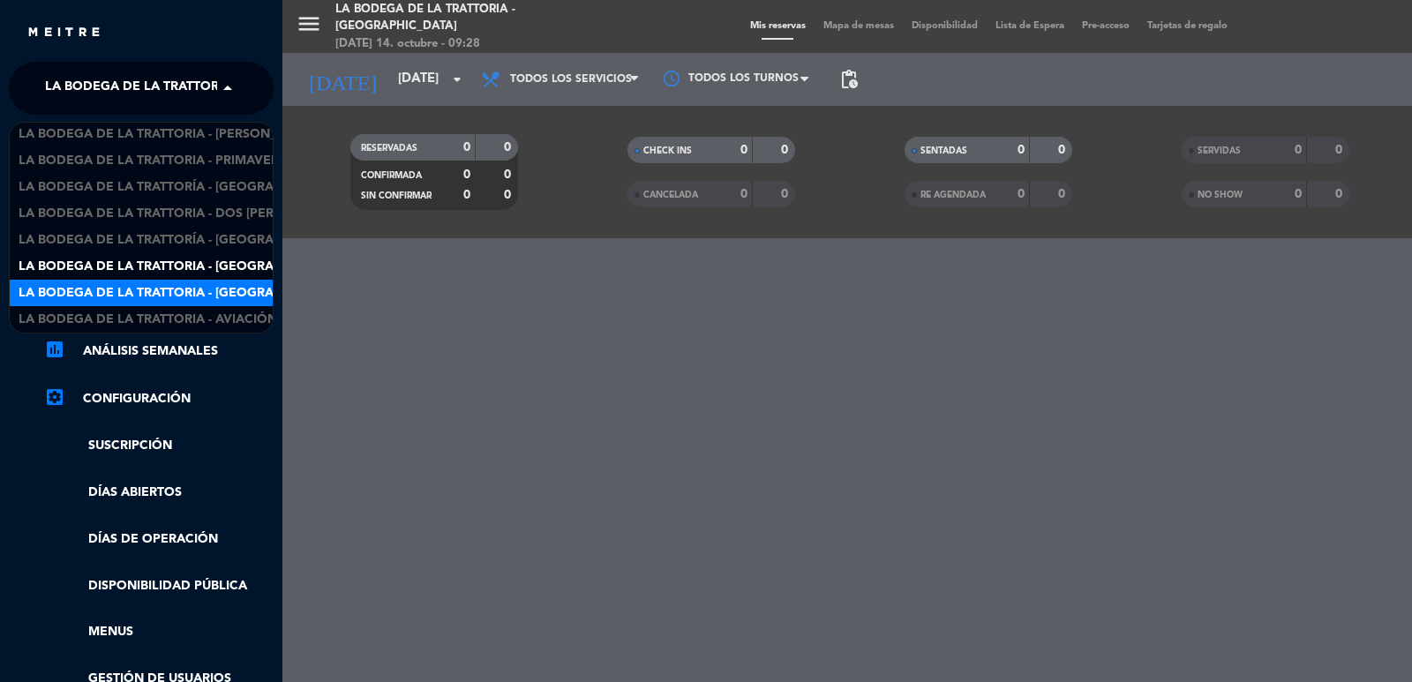
click at [128, 294] on span "La Bodega de la Trattoria - [GEOGRAPHIC_DATA][PERSON_NAME]" at bounding box center [234, 293] width 430 height 20
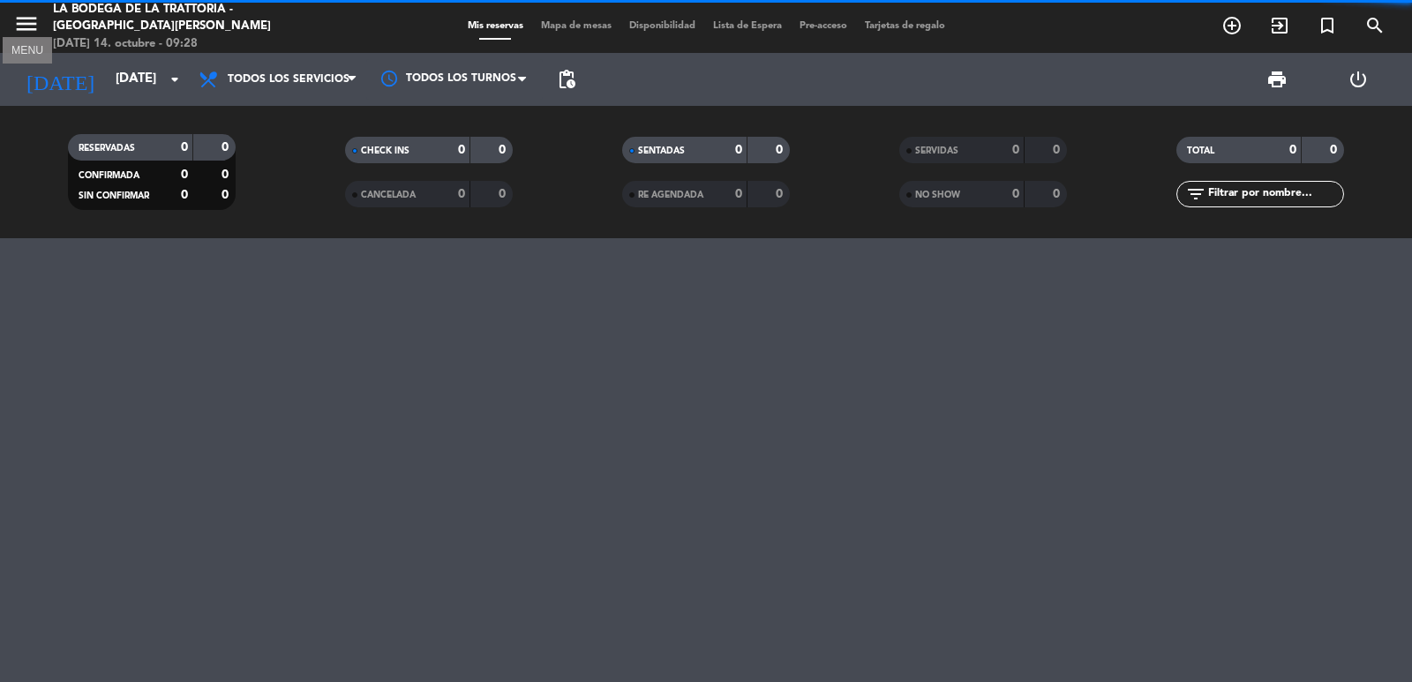
click at [20, 15] on icon "menu" at bounding box center [26, 24] width 26 height 26
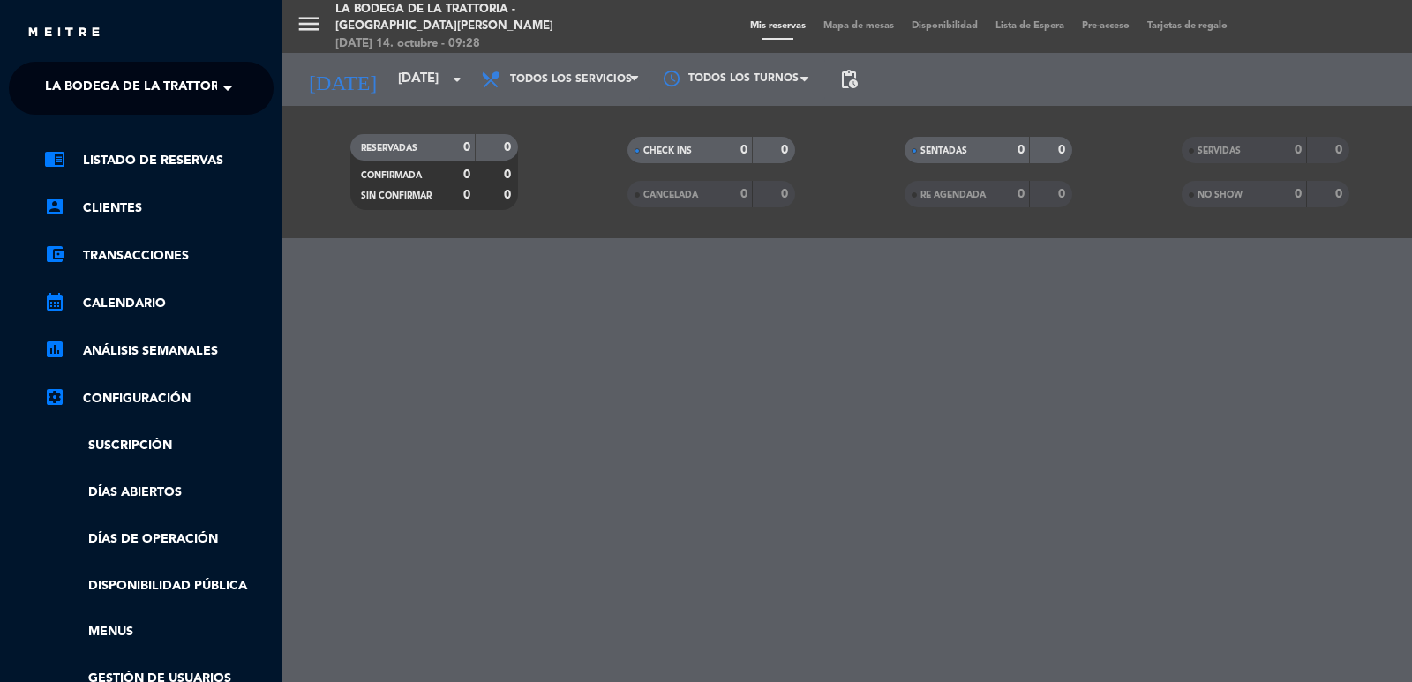
click at [131, 85] on span "La Bodega de la Trattoria - [GEOGRAPHIC_DATA][PERSON_NAME]" at bounding box center [260, 88] width 430 height 37
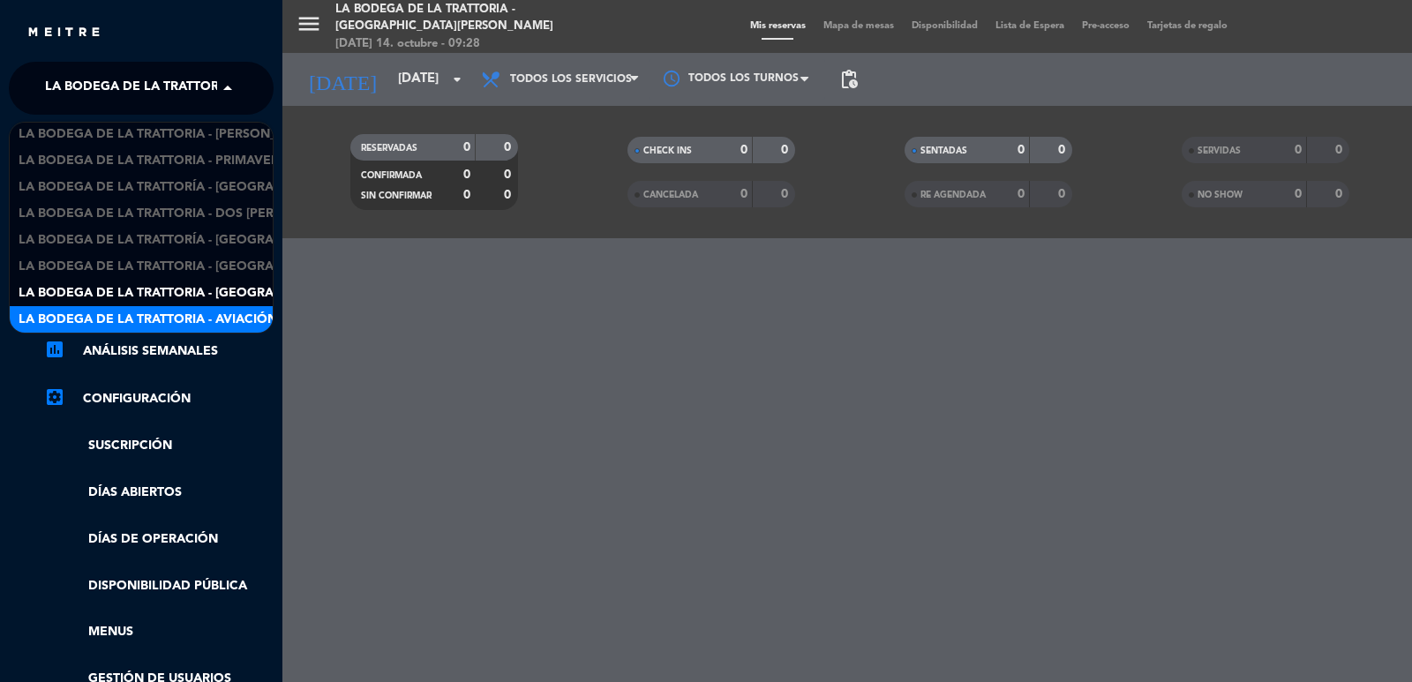
click at [148, 313] on span "La Bodega de la Trattoria - Aviación" at bounding box center [148, 320] width 259 height 20
